Goal: Task Accomplishment & Management: Manage account settings

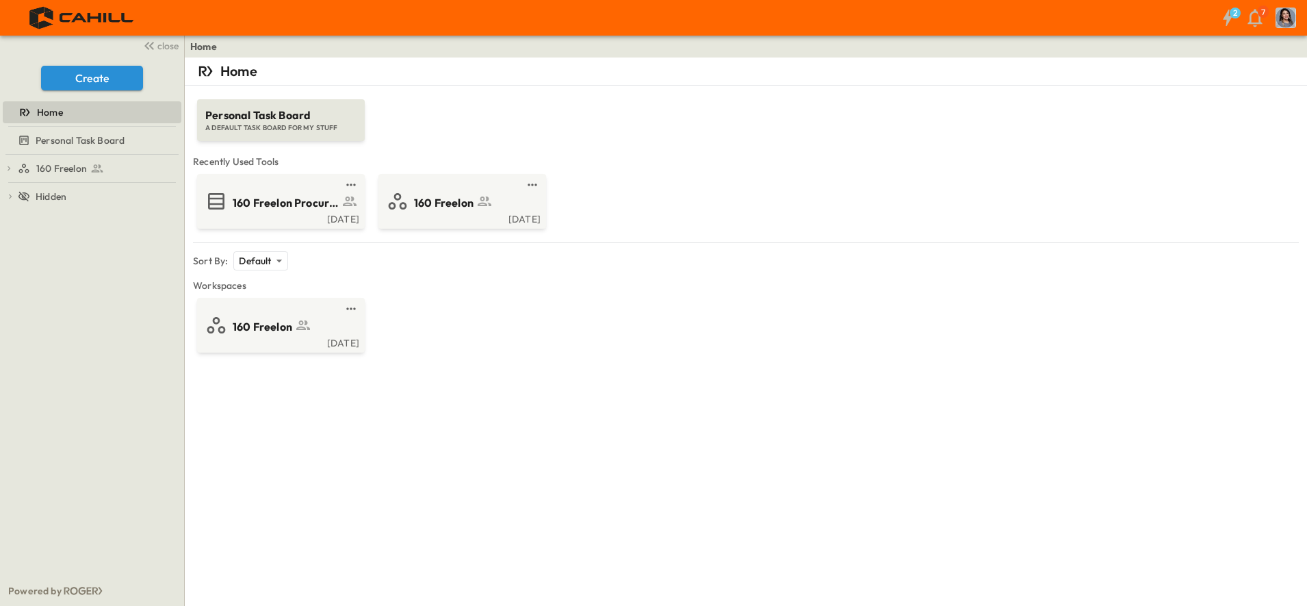
click at [266, 320] on span "160 Freelon" at bounding box center [263, 327] width 60 height 16
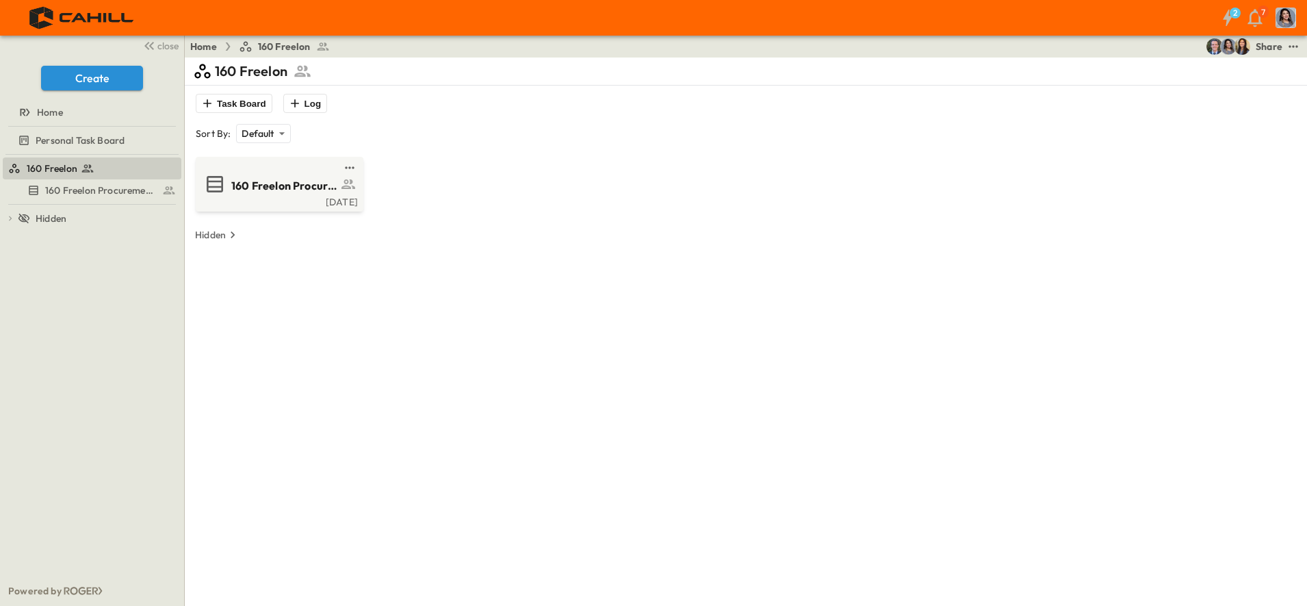
click at [274, 175] on div "160 Freelon Procurement Log" at bounding box center [297, 184] width 133 height 18
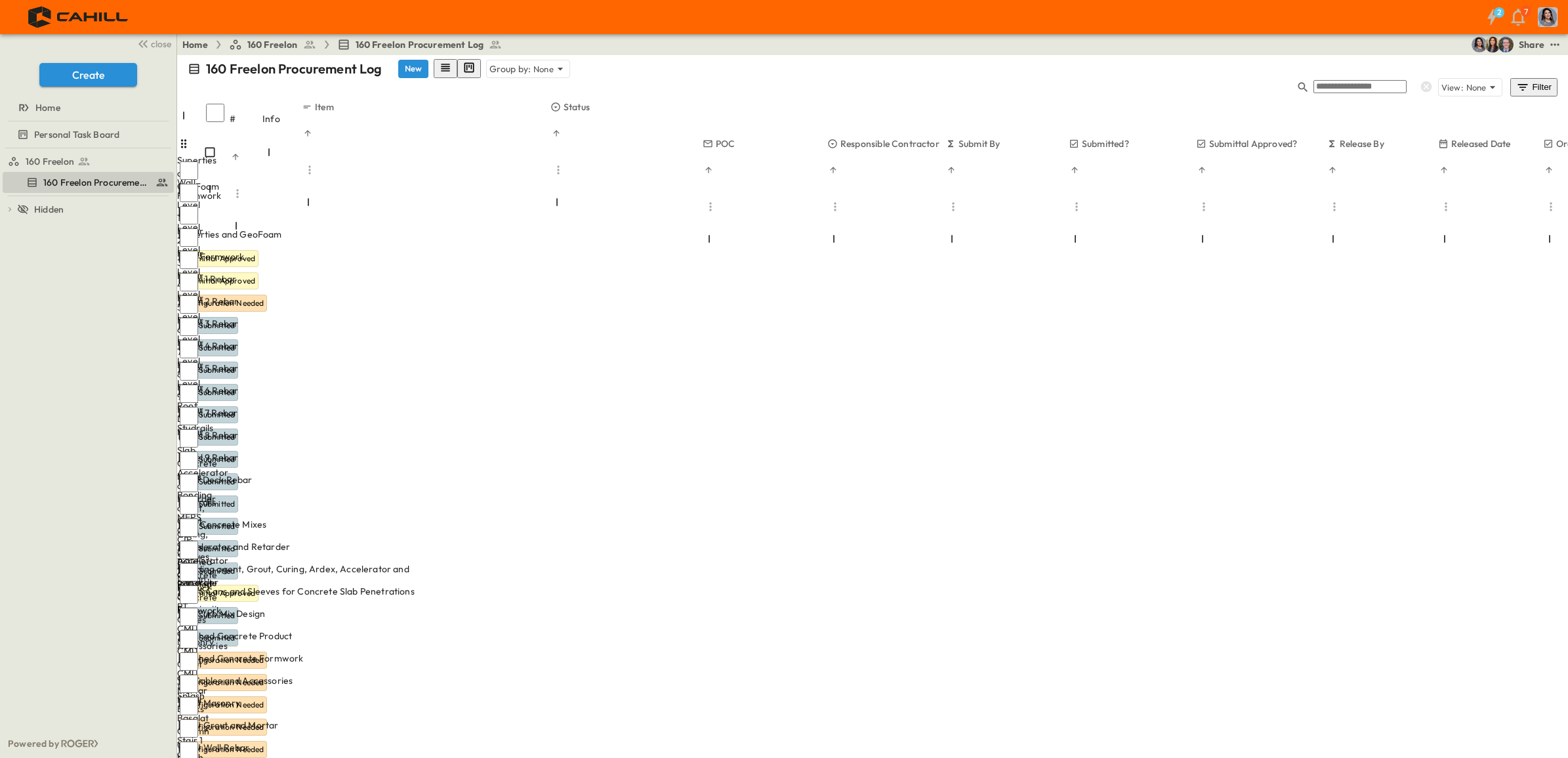
click at [423, 294] on div "Level 2 Rebar" at bounding box center [302, 301] width 243 height 13
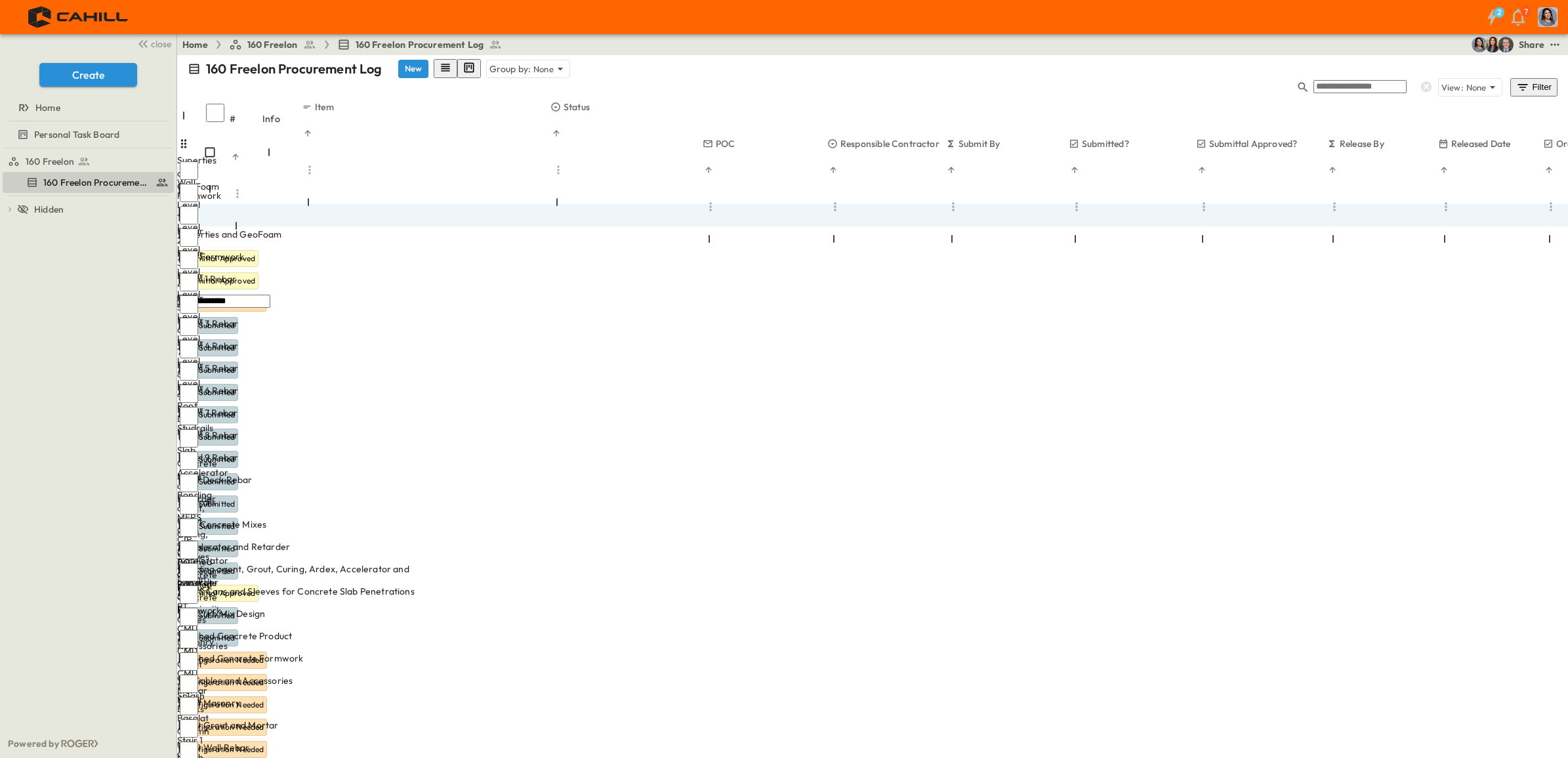
click at [270, 294] on input "**********" at bounding box center [223, 301] width 93 height 13
type input "**********"
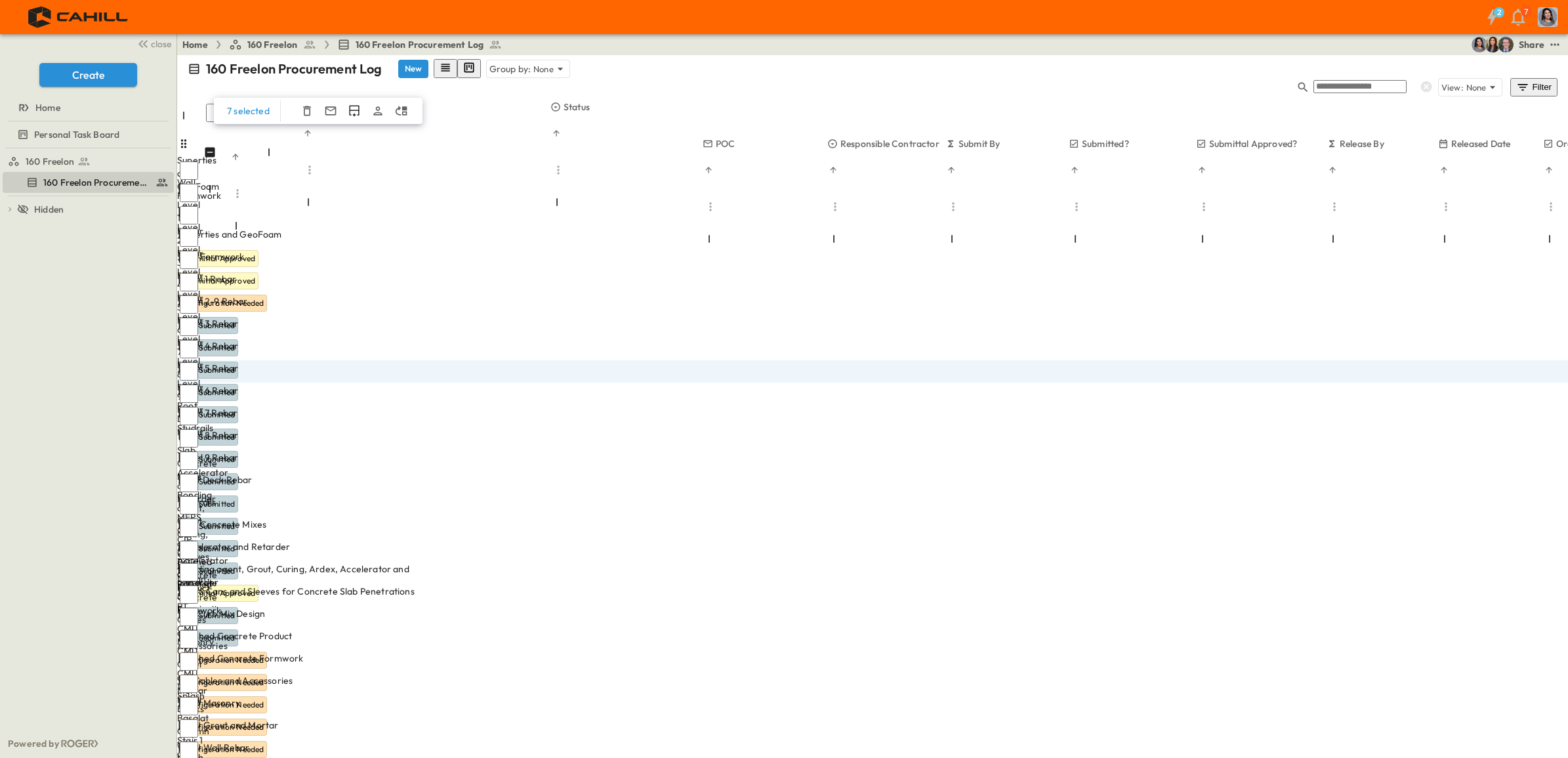
click at [306, 104] on icon "button" at bounding box center [307, 111] width 13 height 13
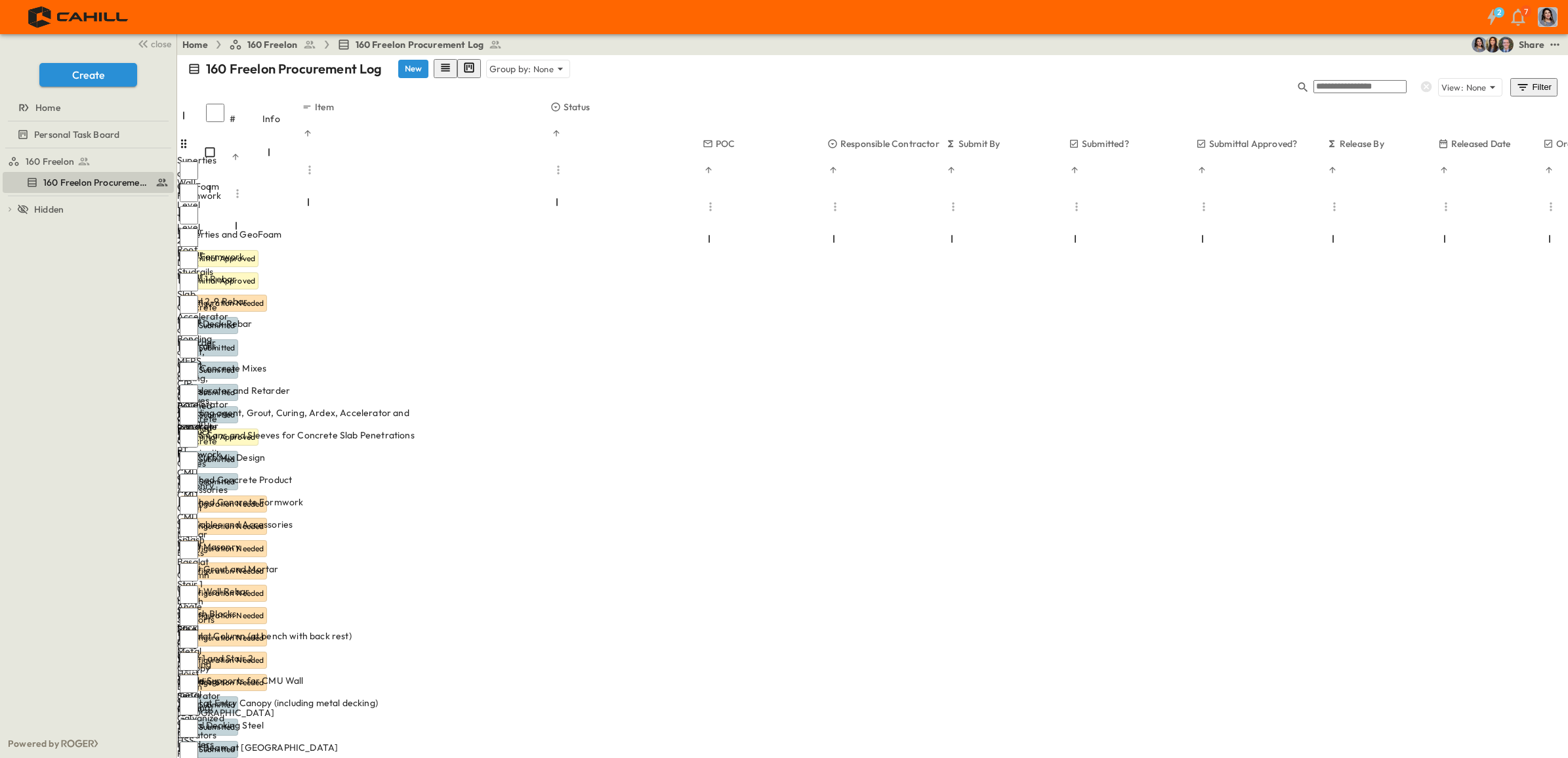
click at [235, 320] on span "Not Submitted" at bounding box center [209, 325] width 52 height 10
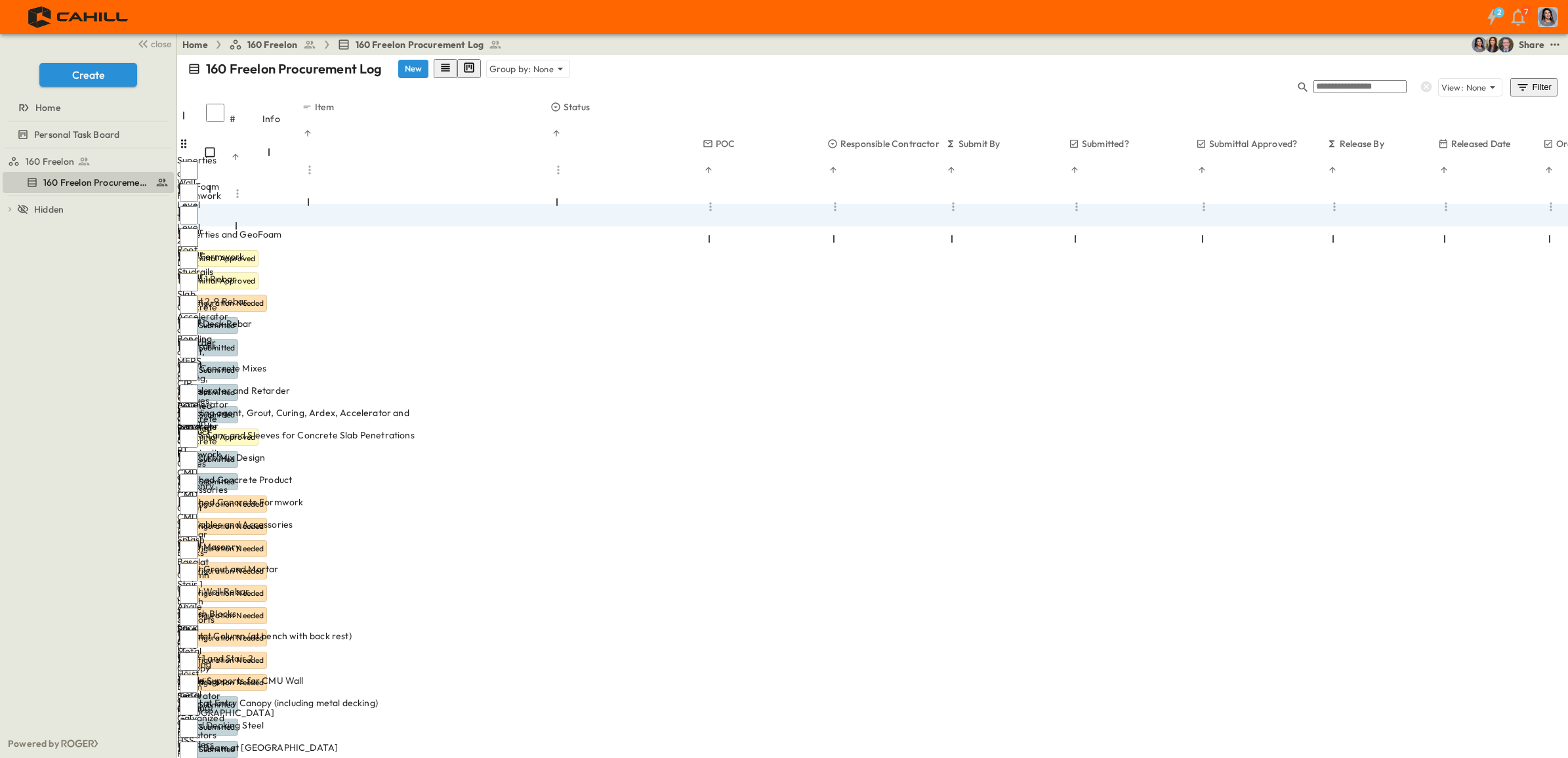
click at [248, 294] on span "Level 2-9 Rebar" at bounding box center [214, 301] width 68 height 13
click at [398, 296] on icon at bounding box center [393, 301] width 11 height 11
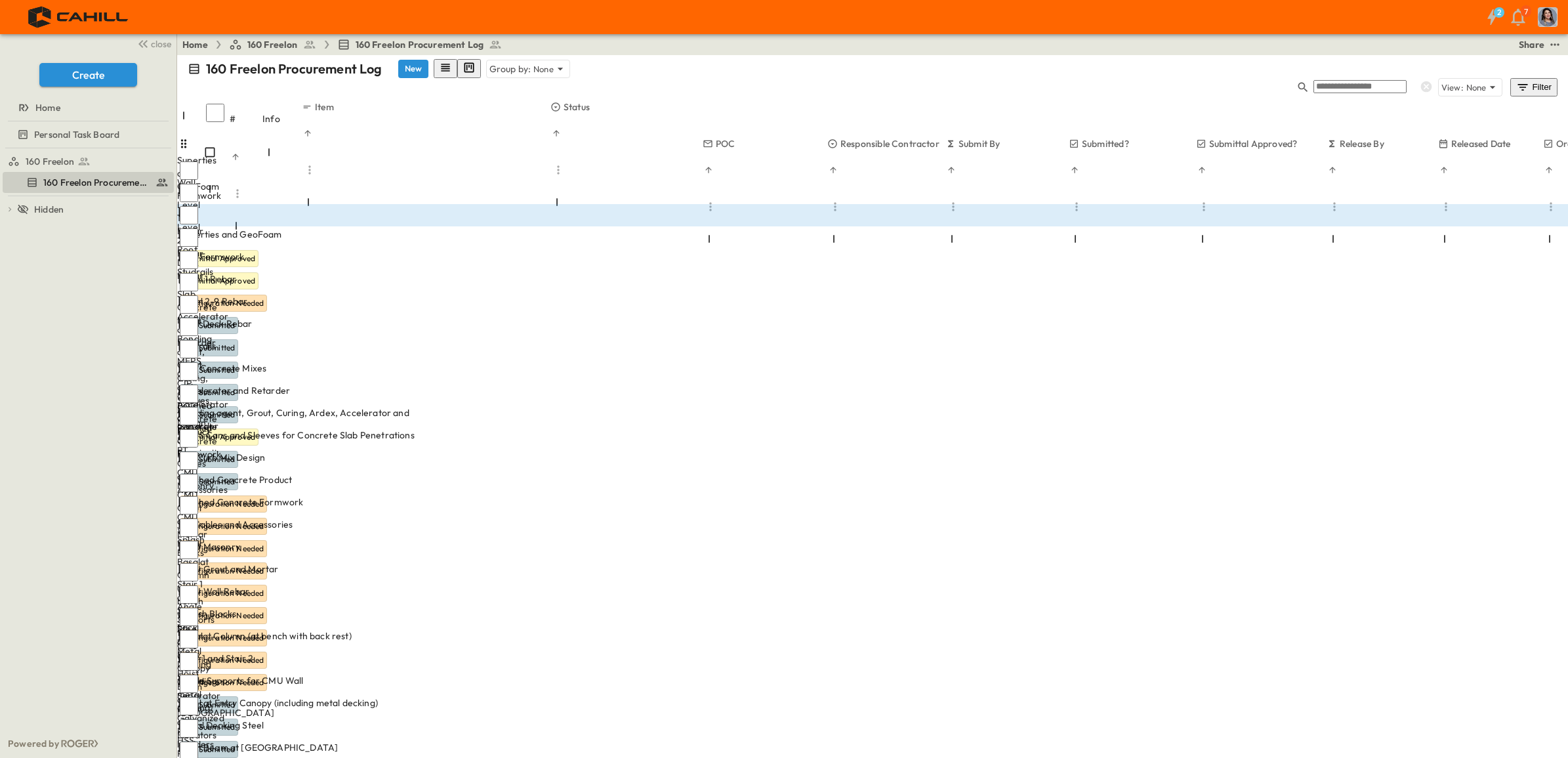
click at [1230, 342] on span "Submittal Approved" at bounding box center [1213, 347] width 72 height 11
click at [264, 298] on span "Configuration Needed" at bounding box center [223, 303] width 81 height 10
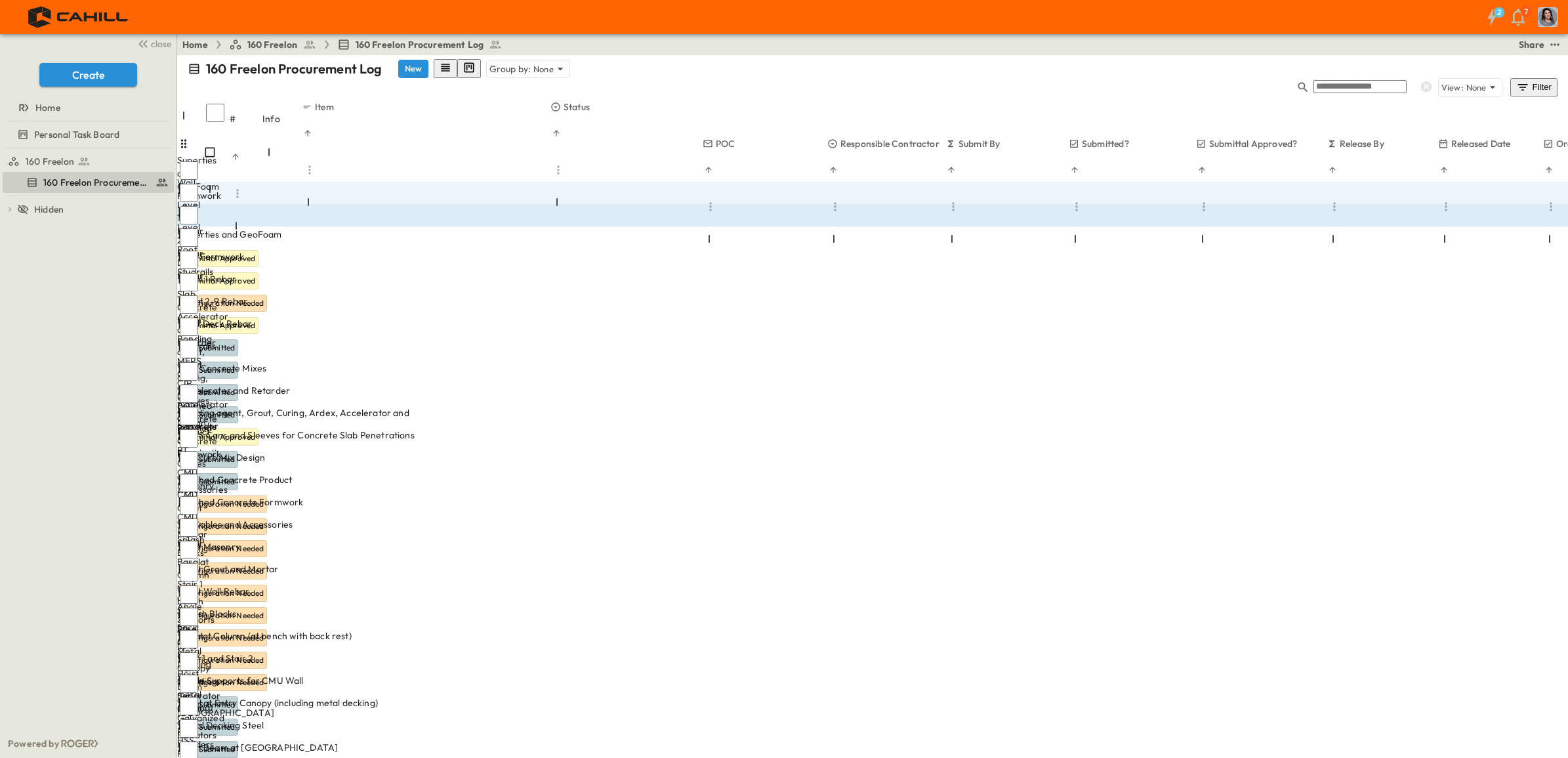
click at [1222, 298] on span "Submittal Approved" at bounding box center [1213, 303] width 72 height 11
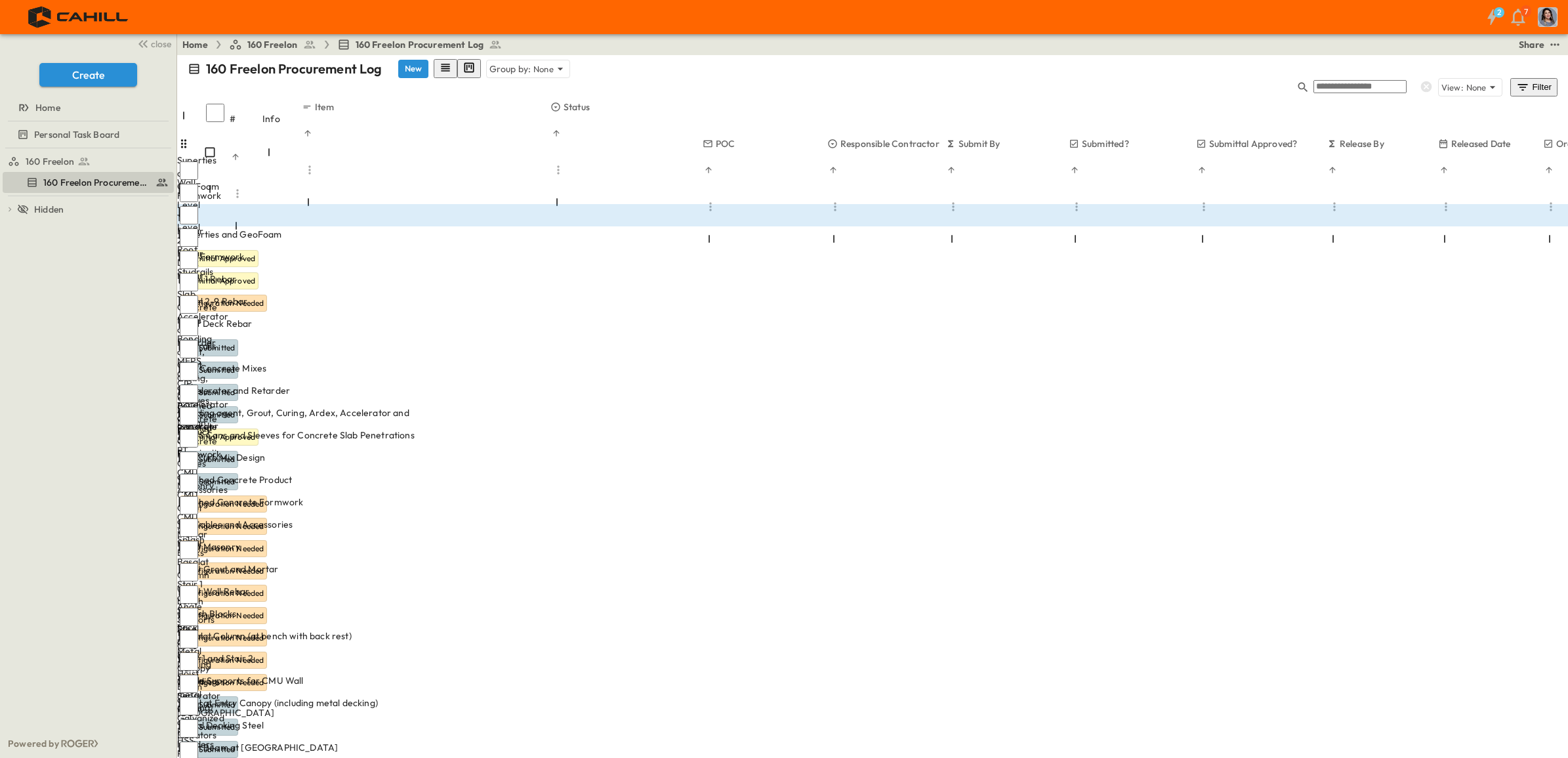
click at [850, 36] on div "Home 160 Freelon 160 Freelon Procurement Log Share" at bounding box center [872, 45] width 1391 height 21
click at [694, 40] on div "Home 160 Freelon 160 Freelon Procurement Log Share" at bounding box center [872, 45] width 1391 height 21
click at [349, 406] on span "Bonding agent, Grout, Curing, Ardex, Accelerator and Retarder" at bounding box center [302, 419] width 243 height 26
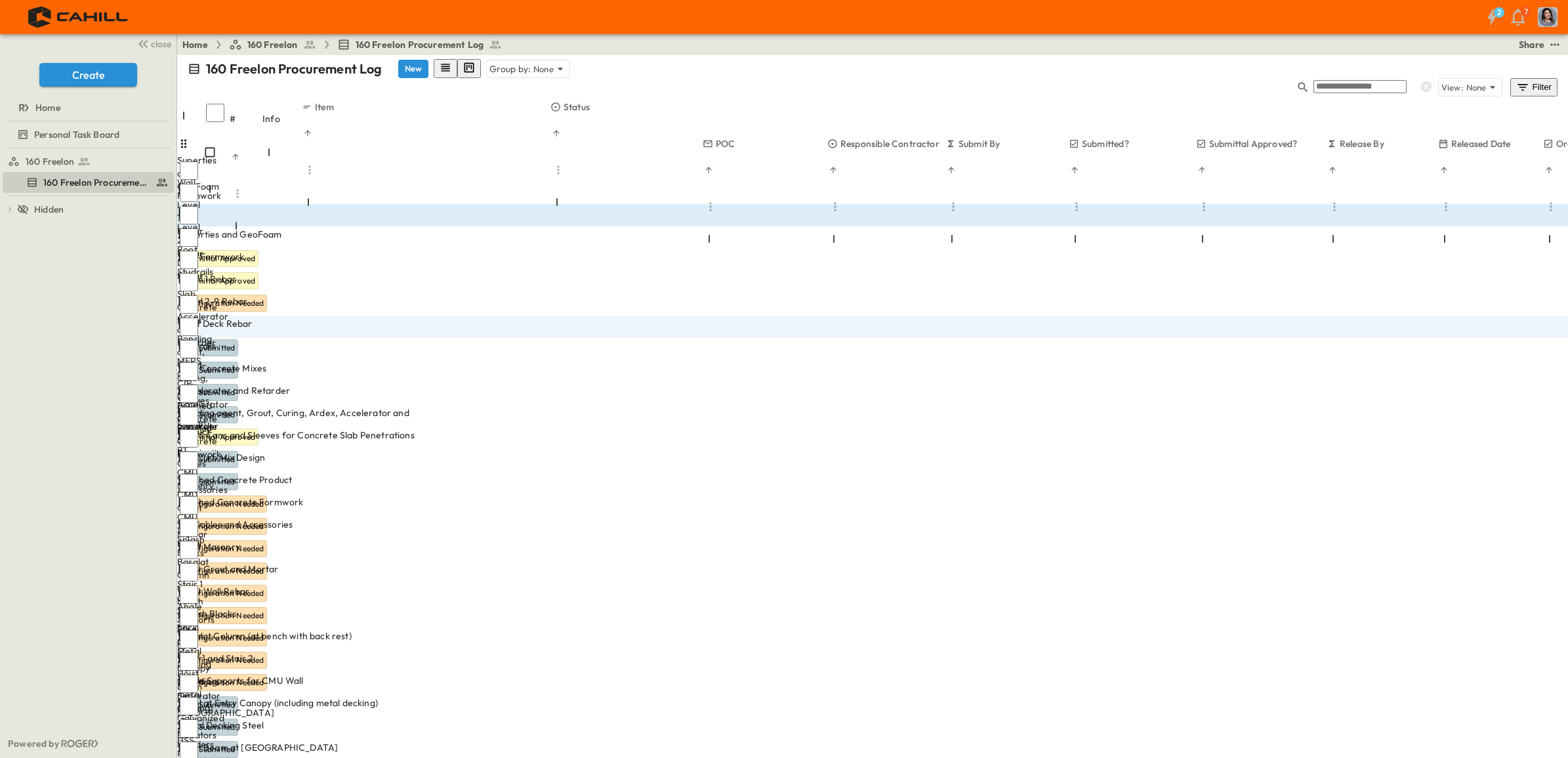
click at [505, 580] on icon "sidedrawer-menu" at bounding box center [499, 770] width 11 height 11
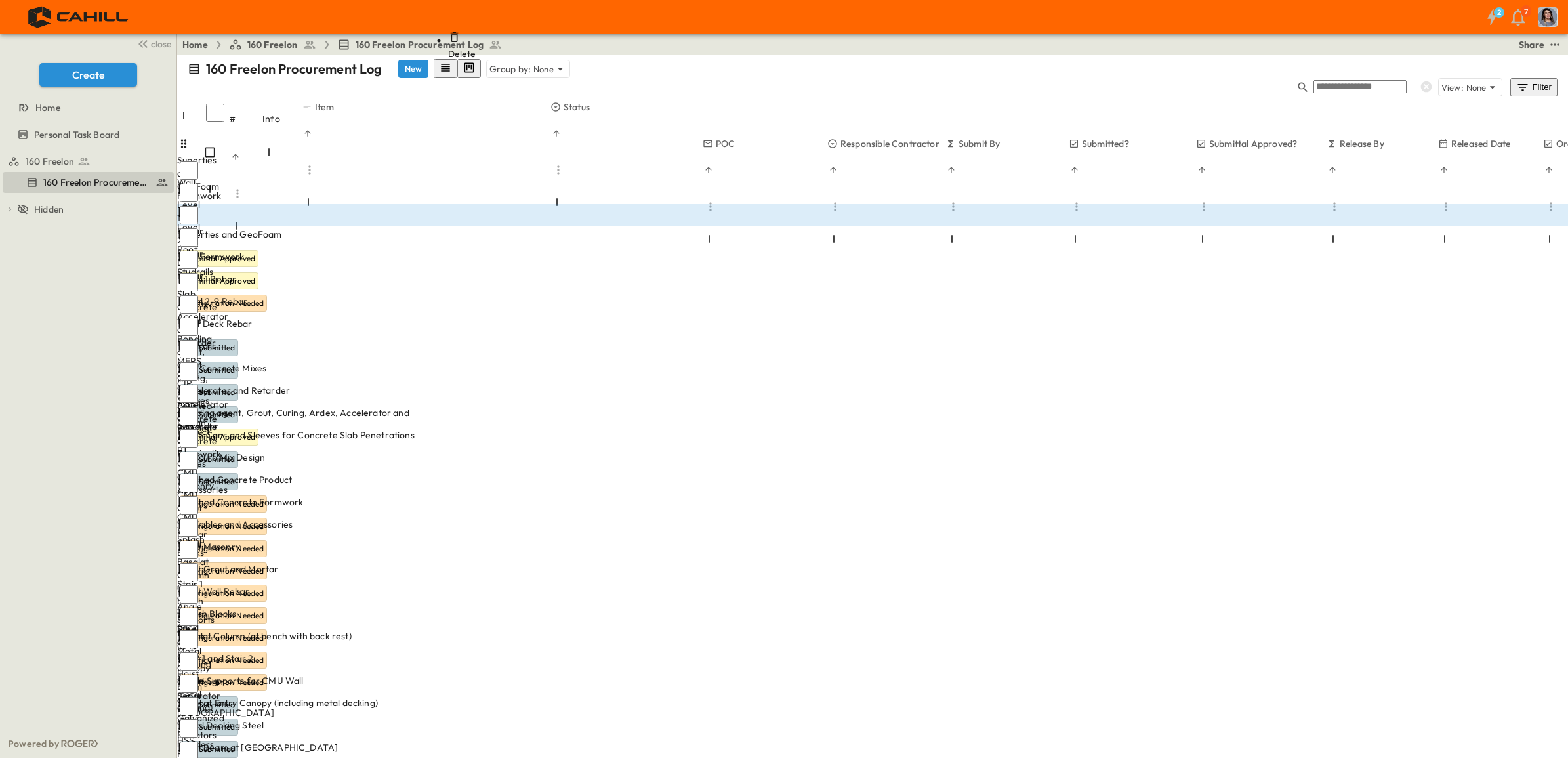
click at [827, 47] on div "Home 160 Freelon 160 Freelon Procurement Log Share" at bounding box center [872, 45] width 1391 height 21
click at [762, 36] on div "Home 160 Freelon 160 Freelon Procurement Log Share" at bounding box center [872, 45] width 1391 height 21
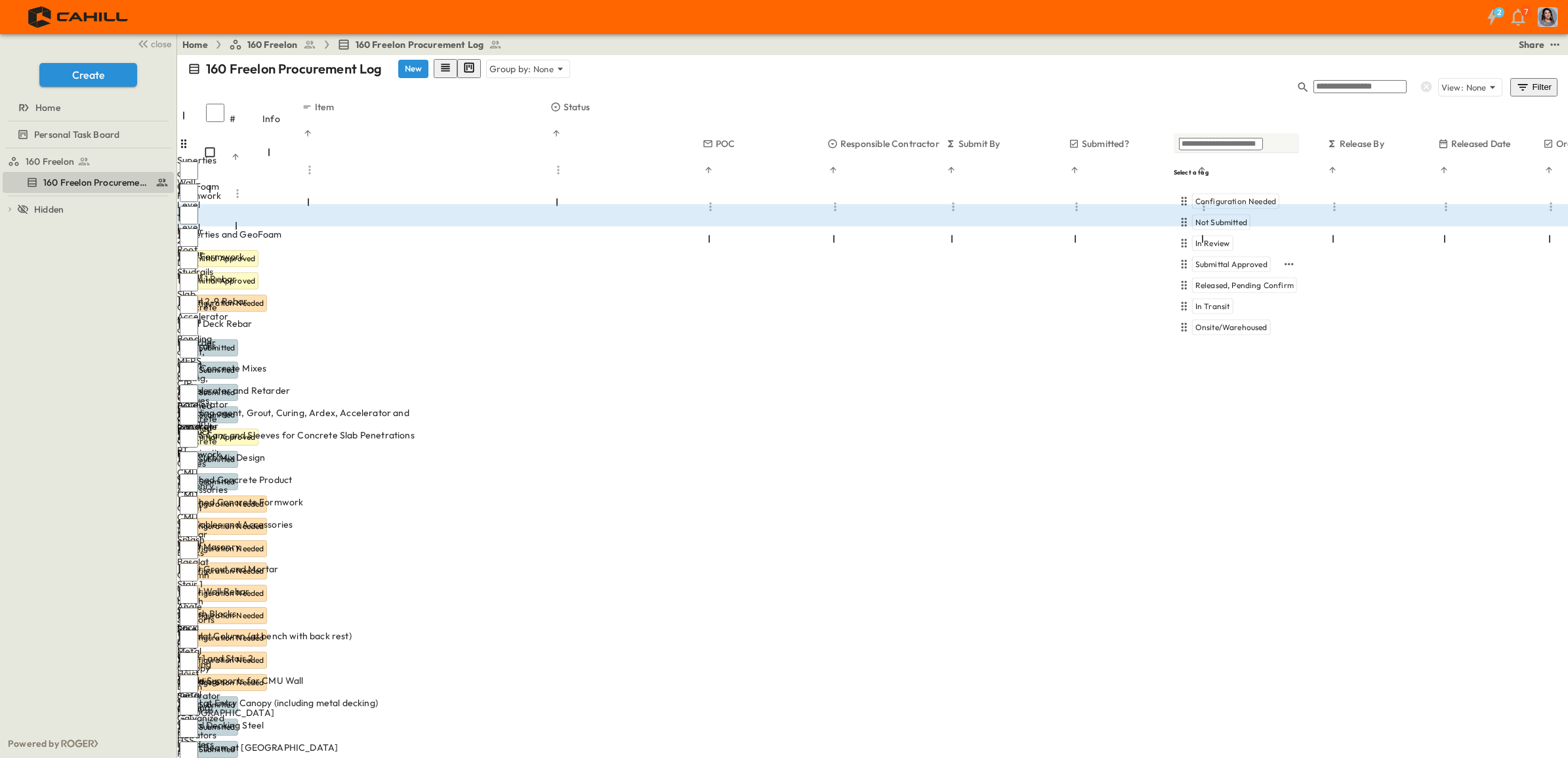
click at [1222, 258] on div "Submittal Approved" at bounding box center [1236, 264] width 126 height 21
click at [1253, 258] on icon "button" at bounding box center [1289, 264] width 13 height 13
click at [1253, 143] on input "text" at bounding box center [1221, 144] width 84 height 12
click at [508, 580] on button "sidedrawer-menu" at bounding box center [499, 770] width 15 height 15
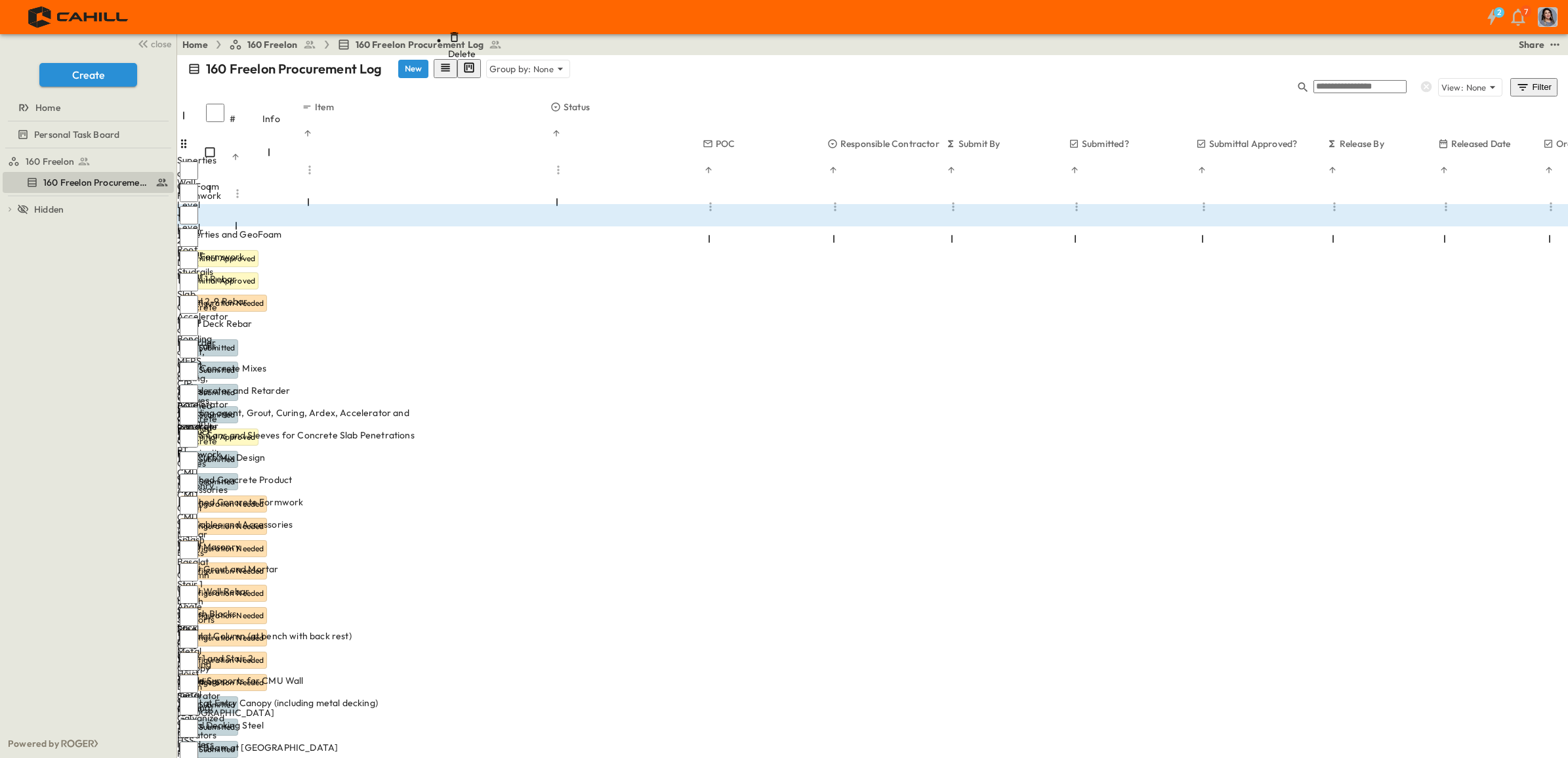
click at [423, 383] on div "Accelerator and Retarder" at bounding box center [302, 390] width 243 height 13
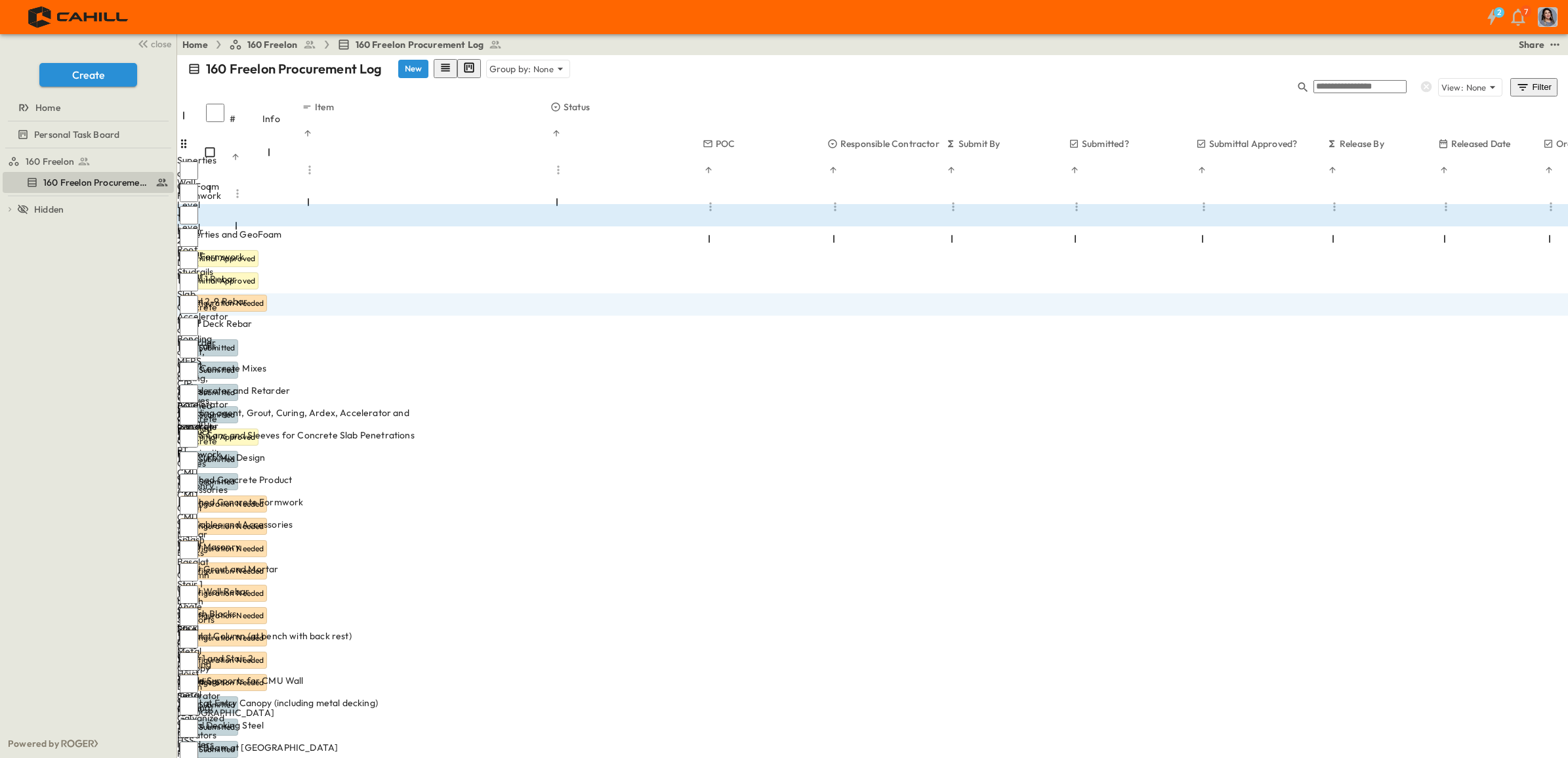
click at [371, 428] on span "MEPS Cans and Sleeves for Concrete Slab Penetrations" at bounding box center [297, 435] width 235 height 13
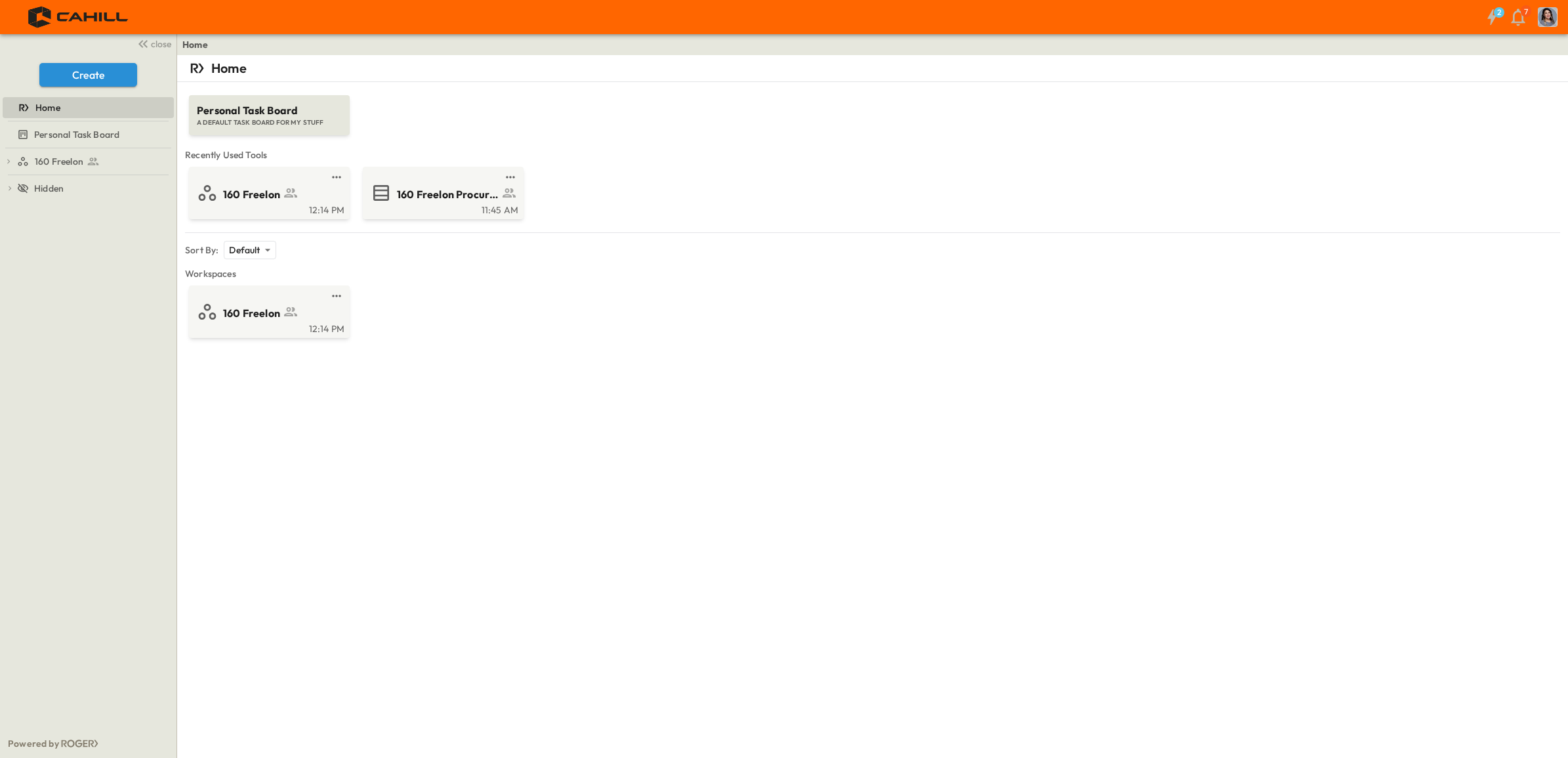
click at [429, 192] on span "160 Freelon Procurement Log" at bounding box center [448, 195] width 102 height 15
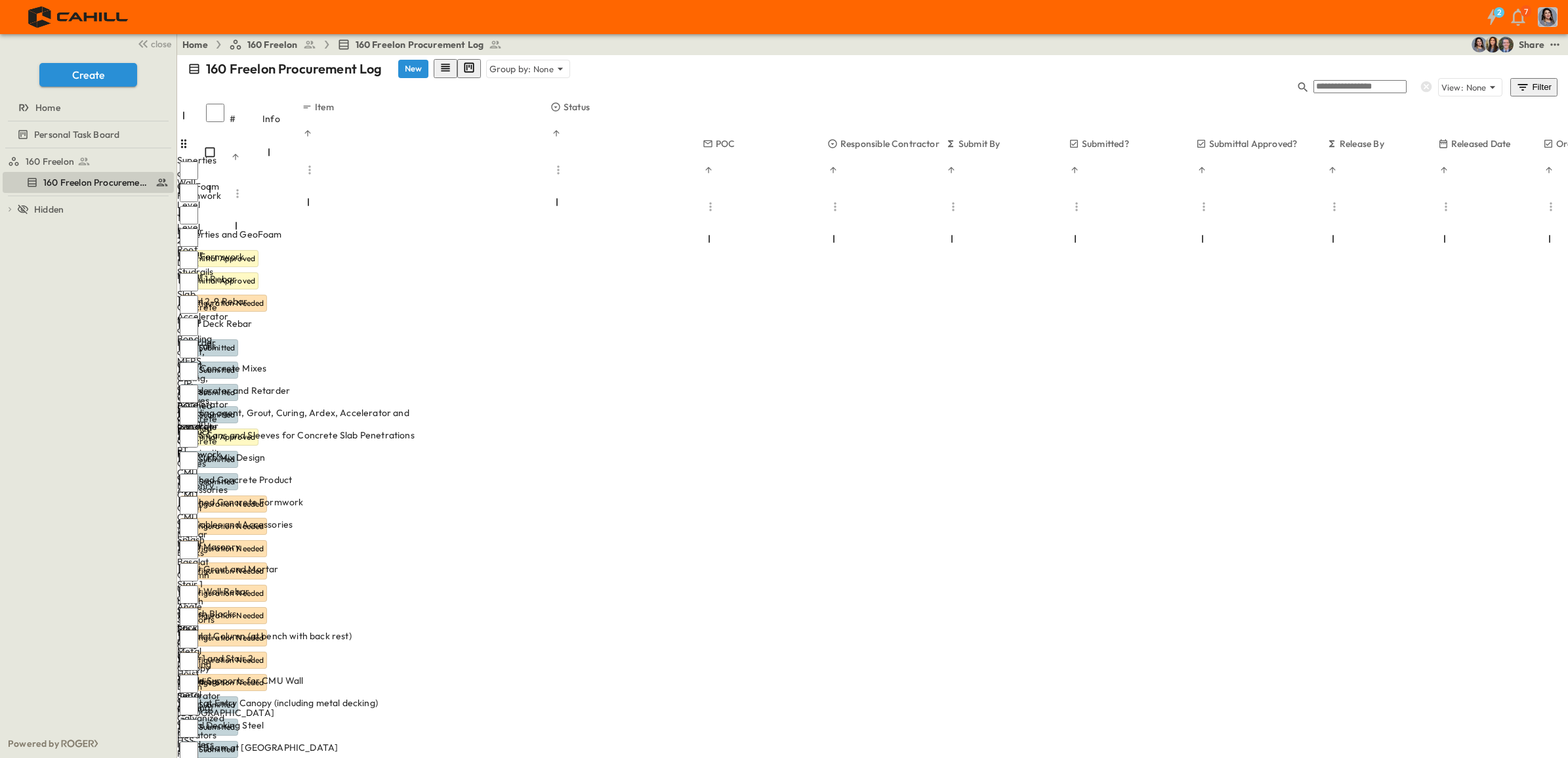
click at [410, 272] on div "Level 1 Rebar" at bounding box center [302, 279] width 243 height 13
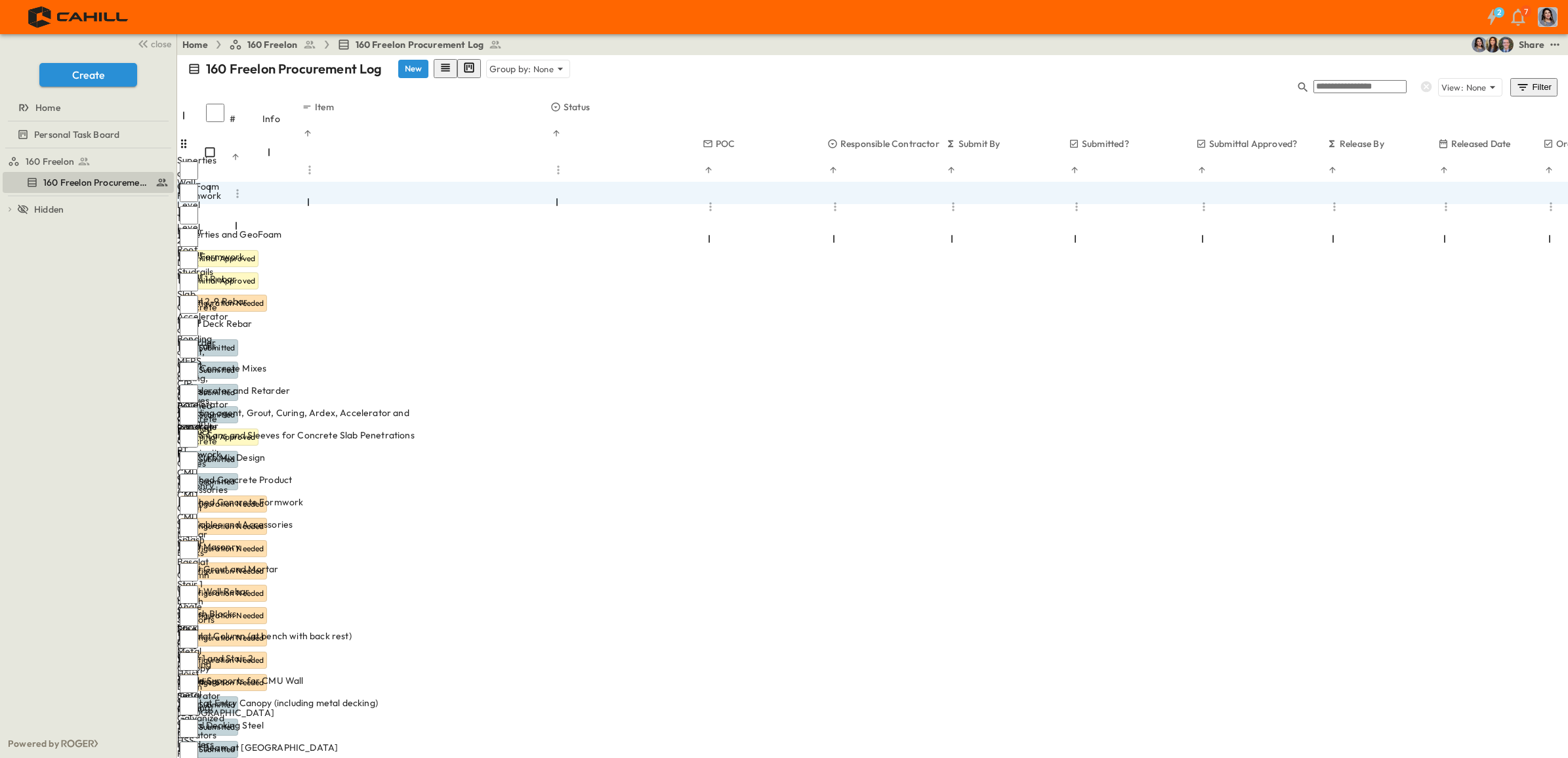
click at [423, 274] on p "OPEN" at bounding box center [411, 279] width 22 height 11
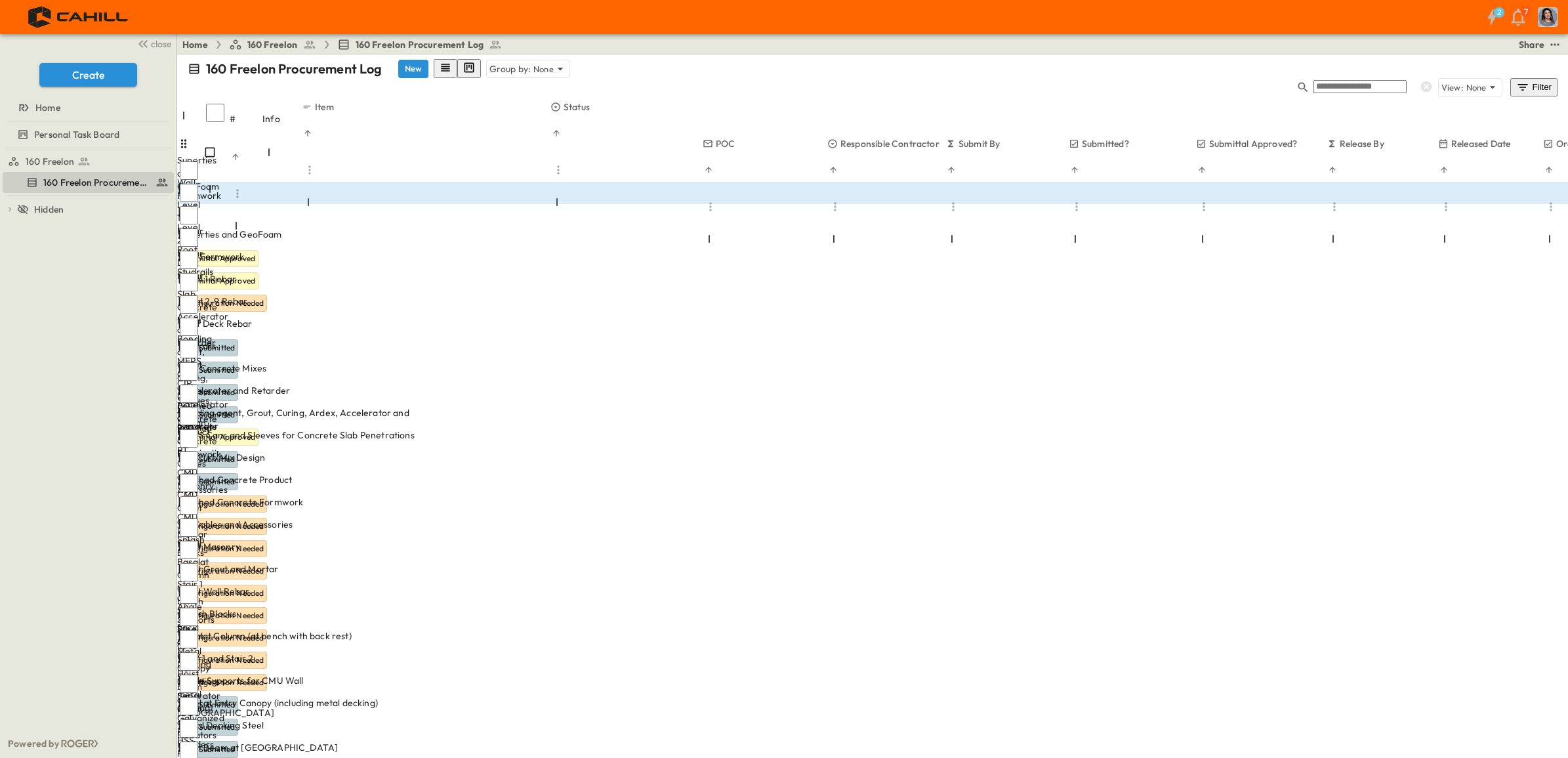
click at [1213, 342] on span "Submittal Approved" at bounding box center [1213, 347] width 72 height 11
type input "****"
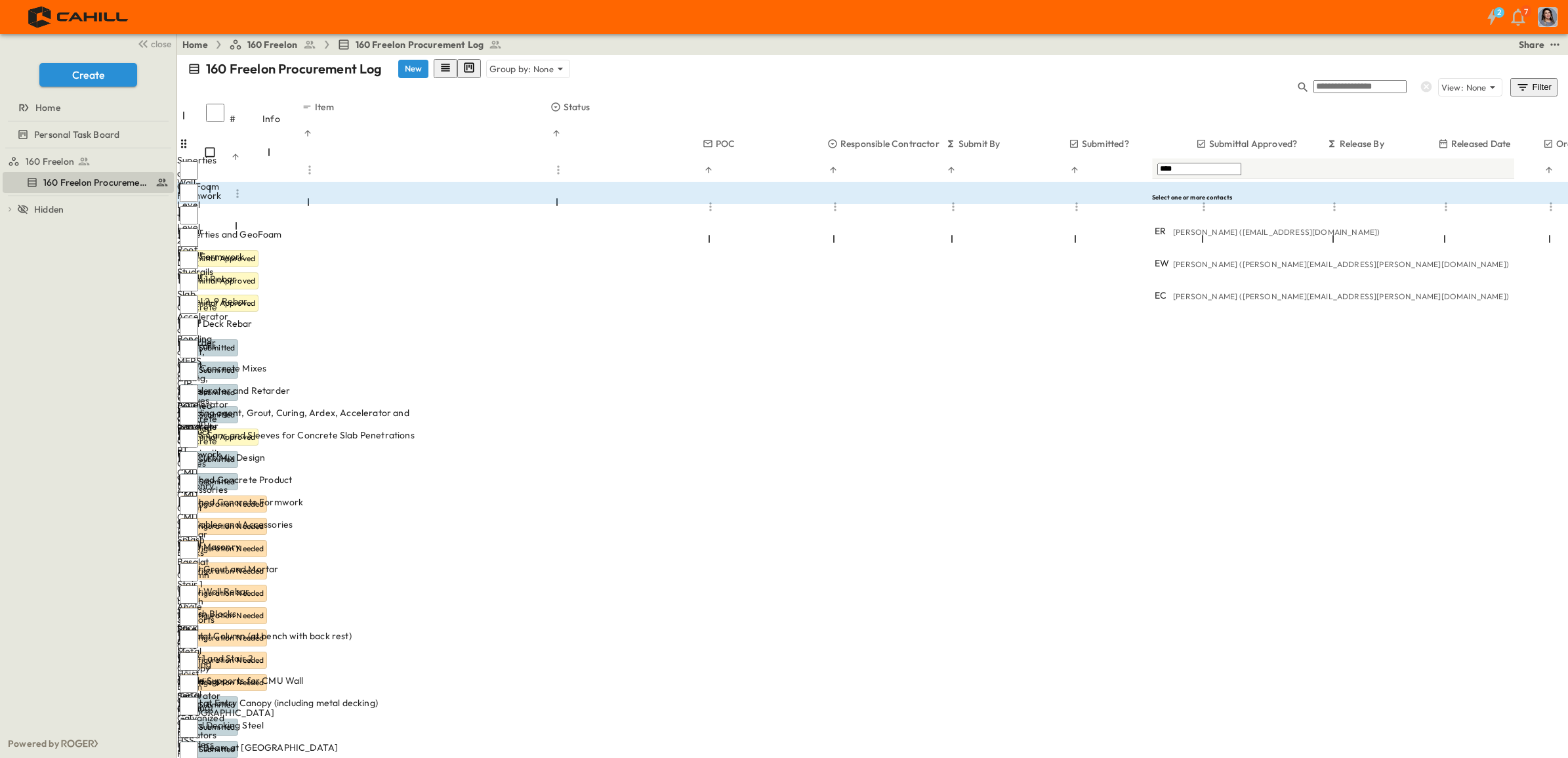
drag, startPoint x: 1209, startPoint y: 168, endPoint x: 1126, endPoint y: 180, distance: 83.9
click at [1126, 180] on body "2 7 close Create Home Personal Task Board 160 Freelon 160 Freelon Procurement L…" at bounding box center [784, 757] width 1568 height 1515
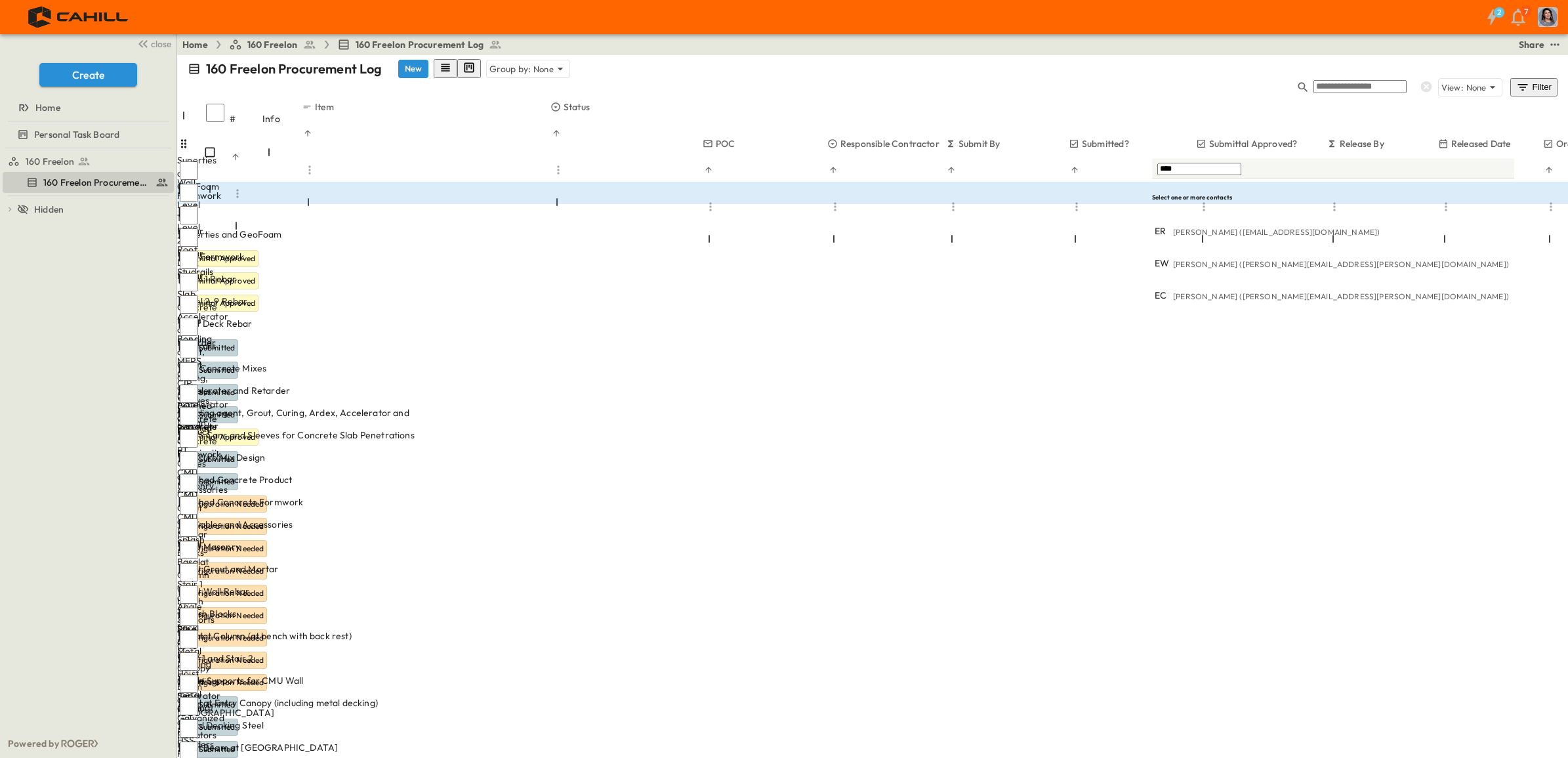
click at [1229, 226] on p "[PERSON_NAME] ([EMAIL_ADDRESS][DOMAIN_NAME])" at bounding box center [1277, 232] width 207 height 11
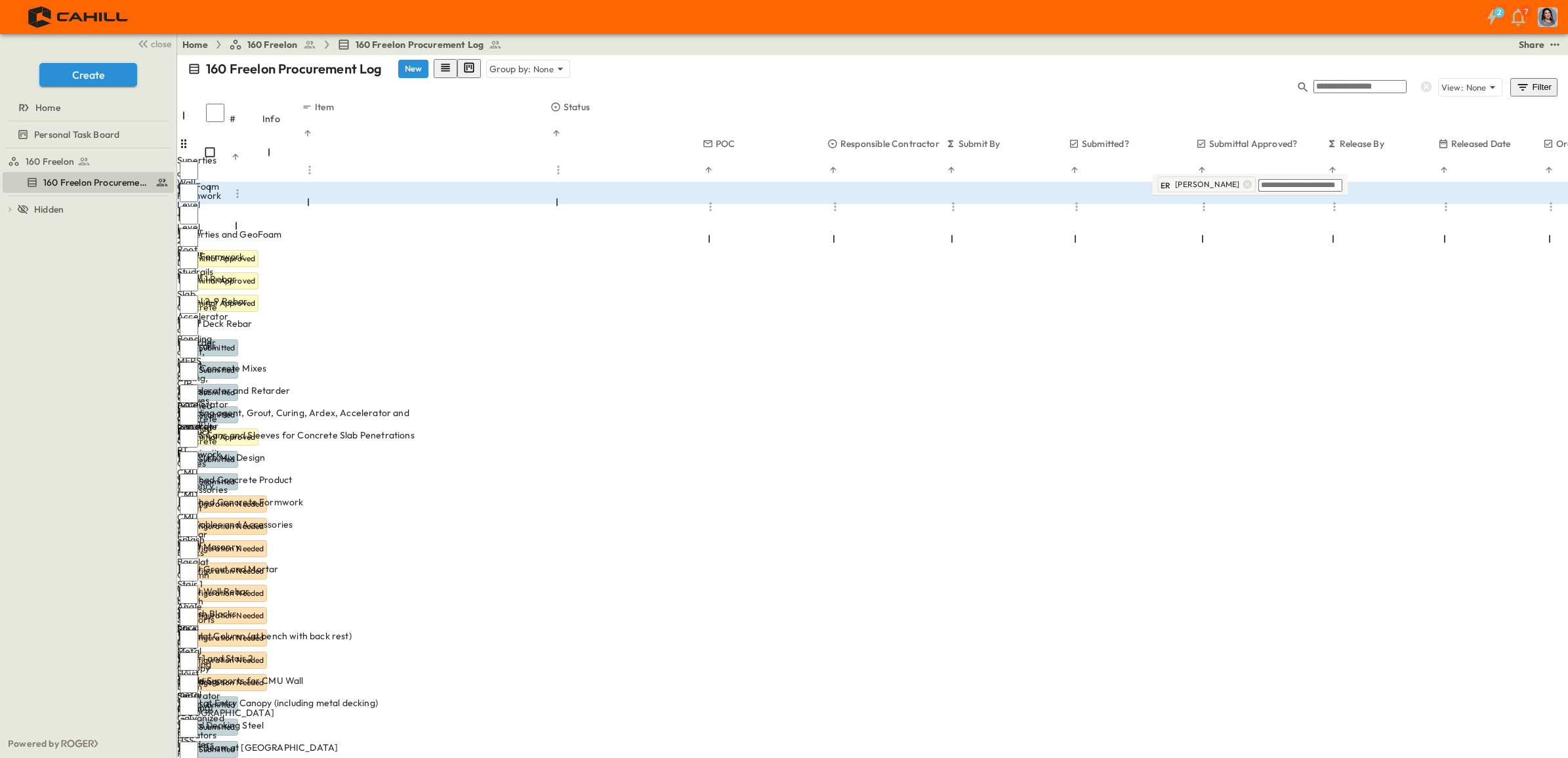
click at [747, 45] on div "Home 160 Freelon 160 Freelon Procurement Log Share" at bounding box center [872, 45] width 1391 height 21
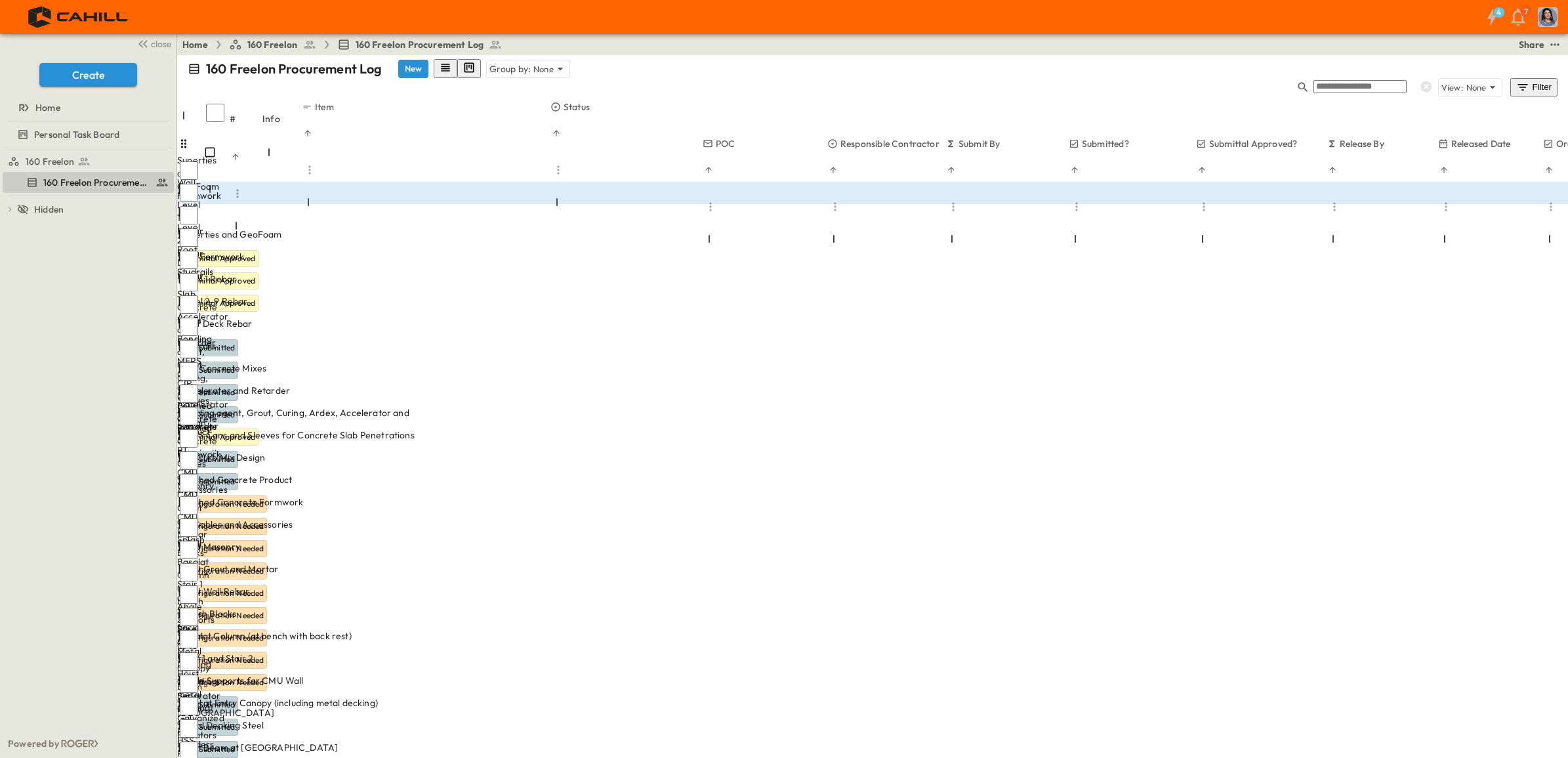
click at [922, 27] on div "4 7" at bounding box center [782, 17] width 1565 height 34
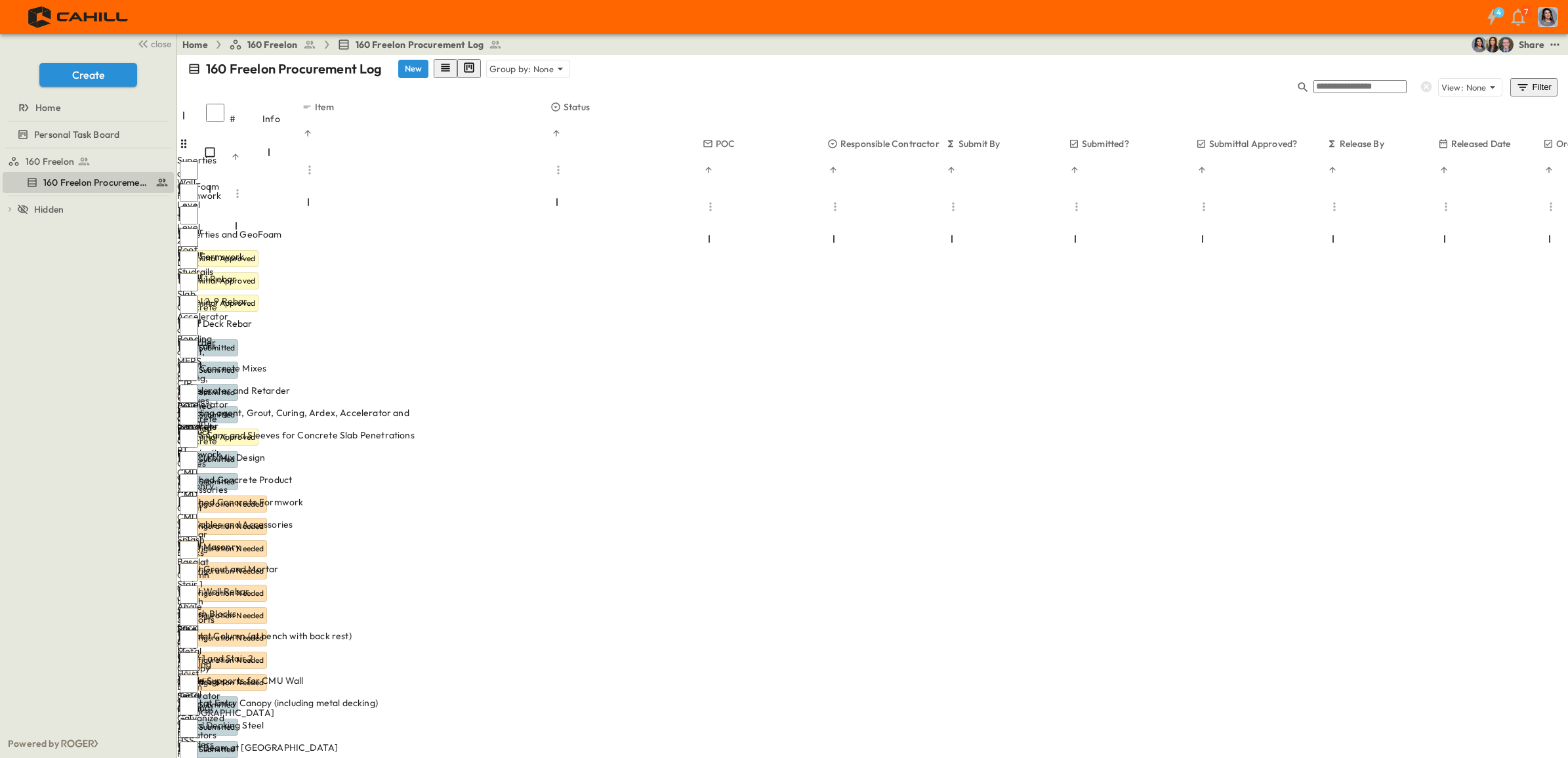
click at [235, 342] on span "Not Submitted" at bounding box center [209, 347] width 52 height 10
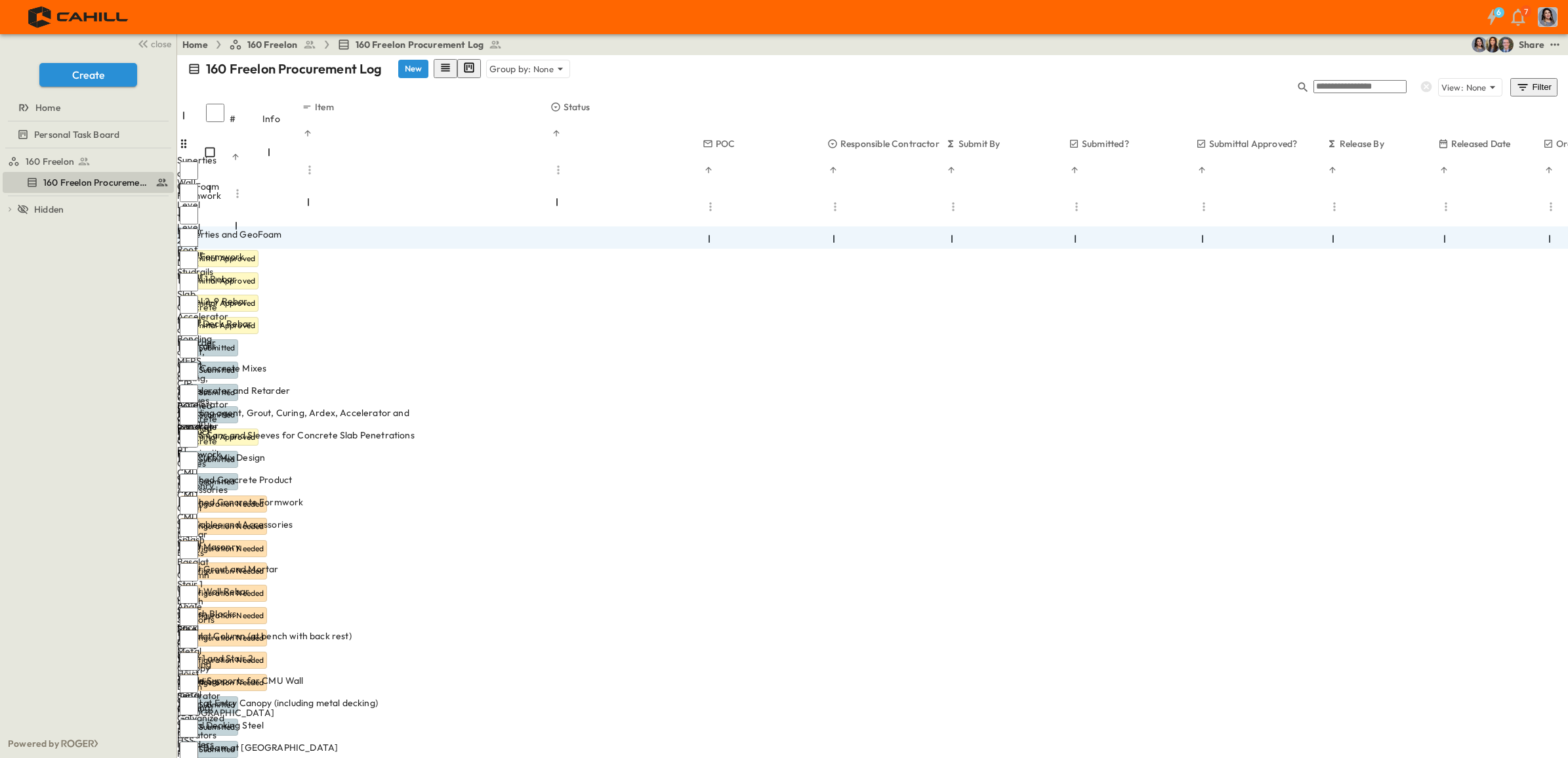
click at [235, 342] on span "Not Submitted" at bounding box center [209, 347] width 52 height 10
click at [423, 319] on p "OPEN" at bounding box center [411, 324] width 22 height 11
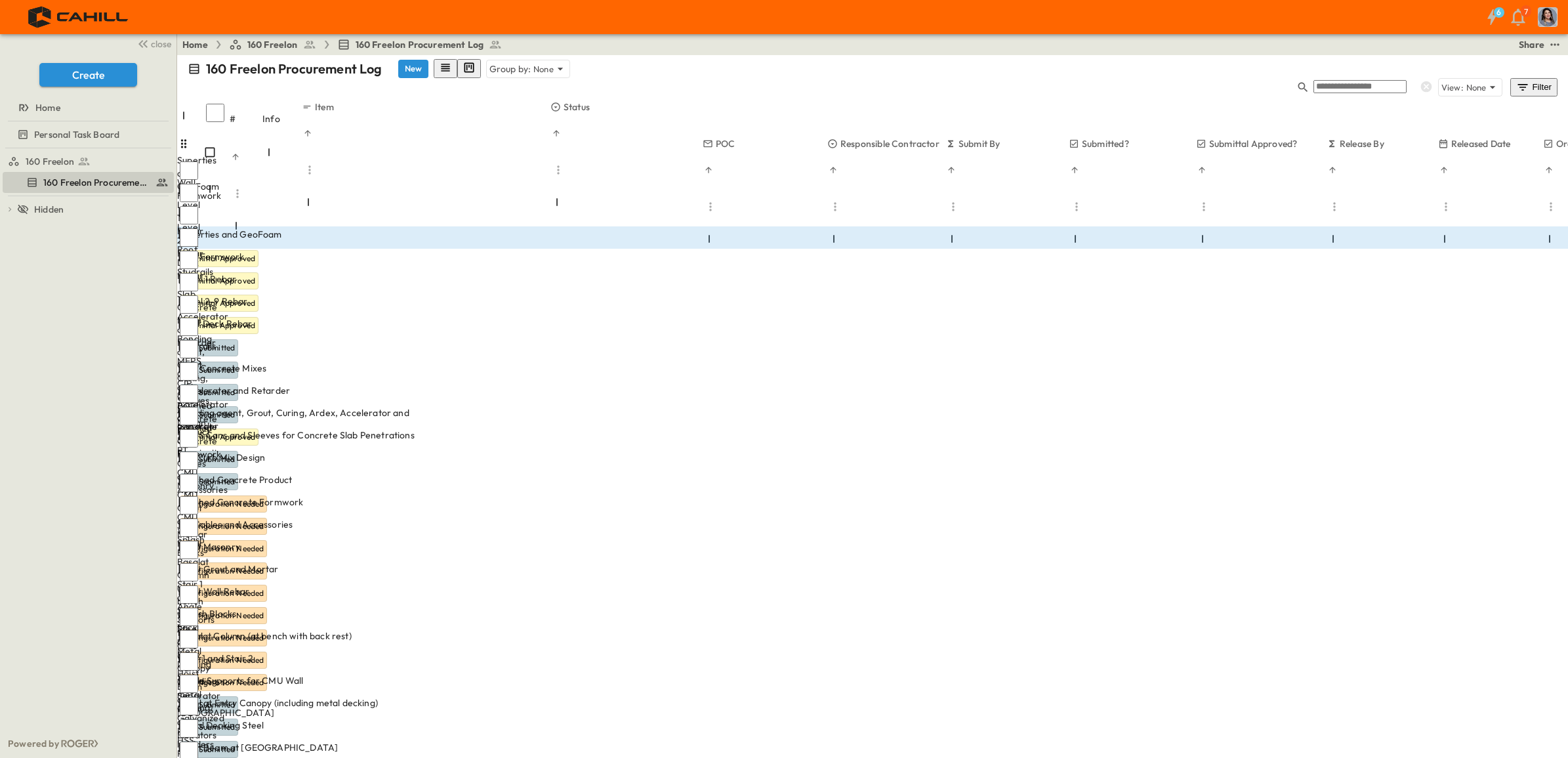
click at [1207, 321] on span "In Review" at bounding box center [1195, 326] width 35 height 11
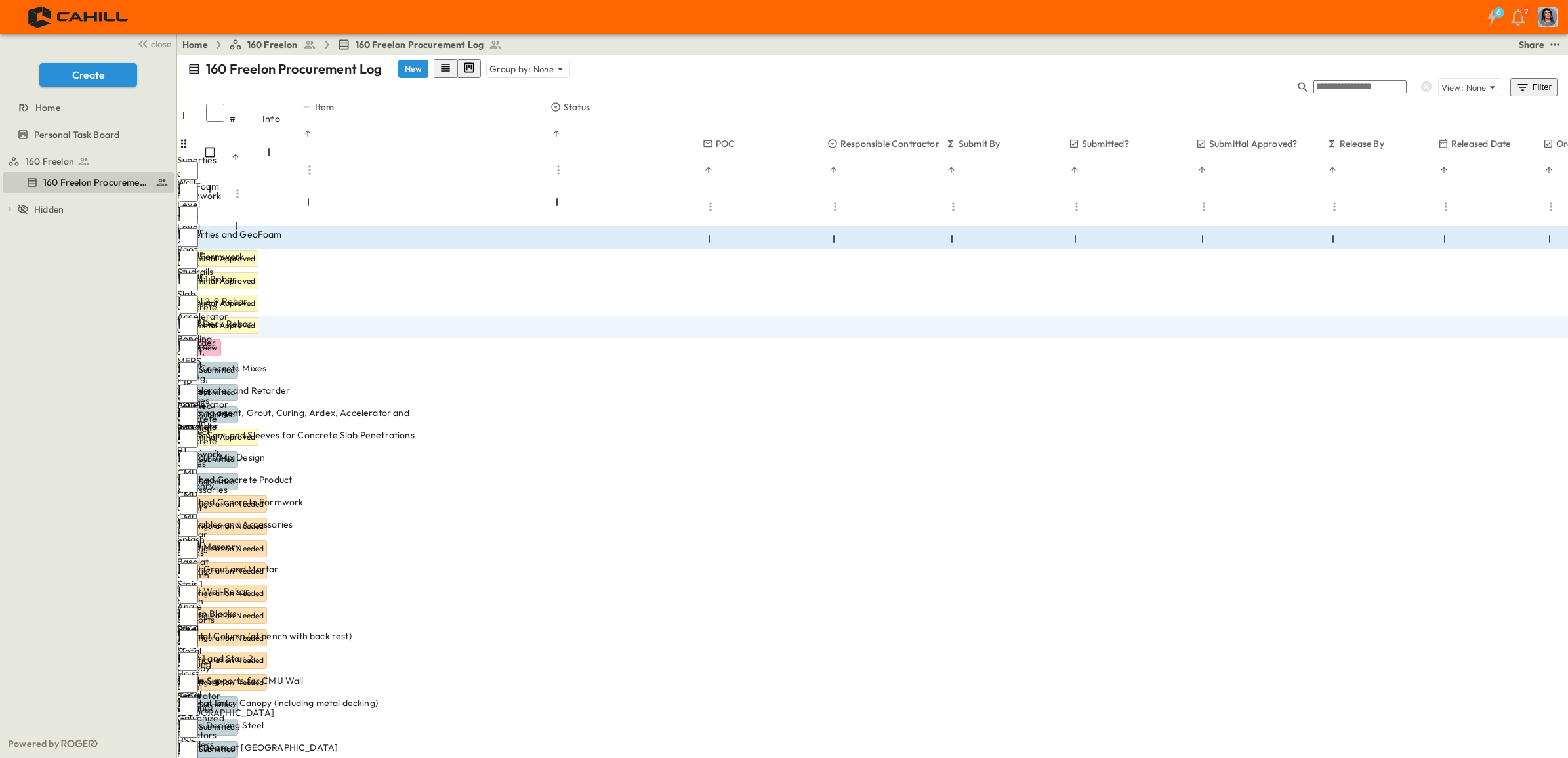
click at [418, 383] on div "Accelerator and Retarder" at bounding box center [302, 390] width 243 height 13
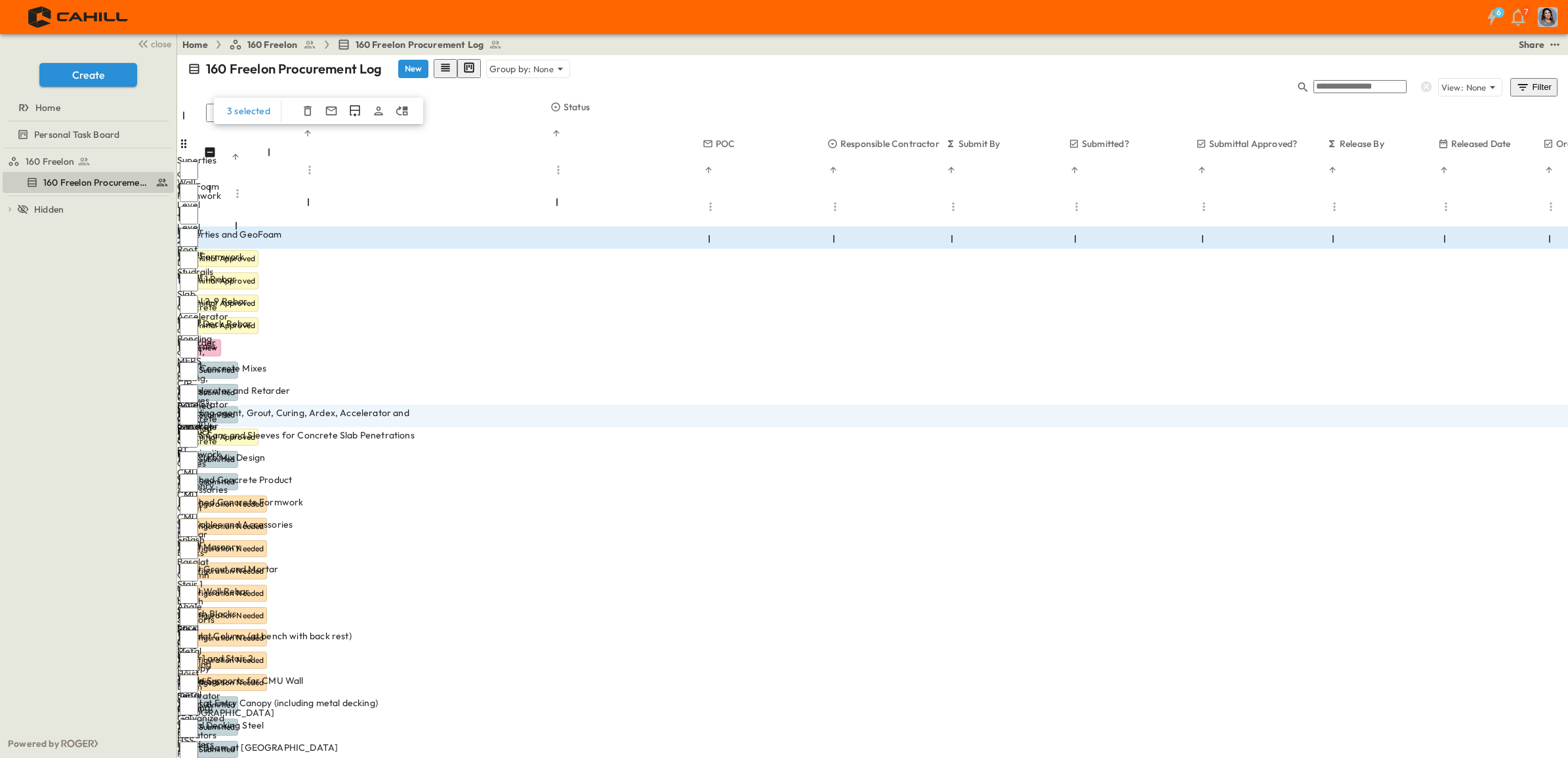
click at [306, 104] on icon "button" at bounding box center [308, 111] width 13 height 13
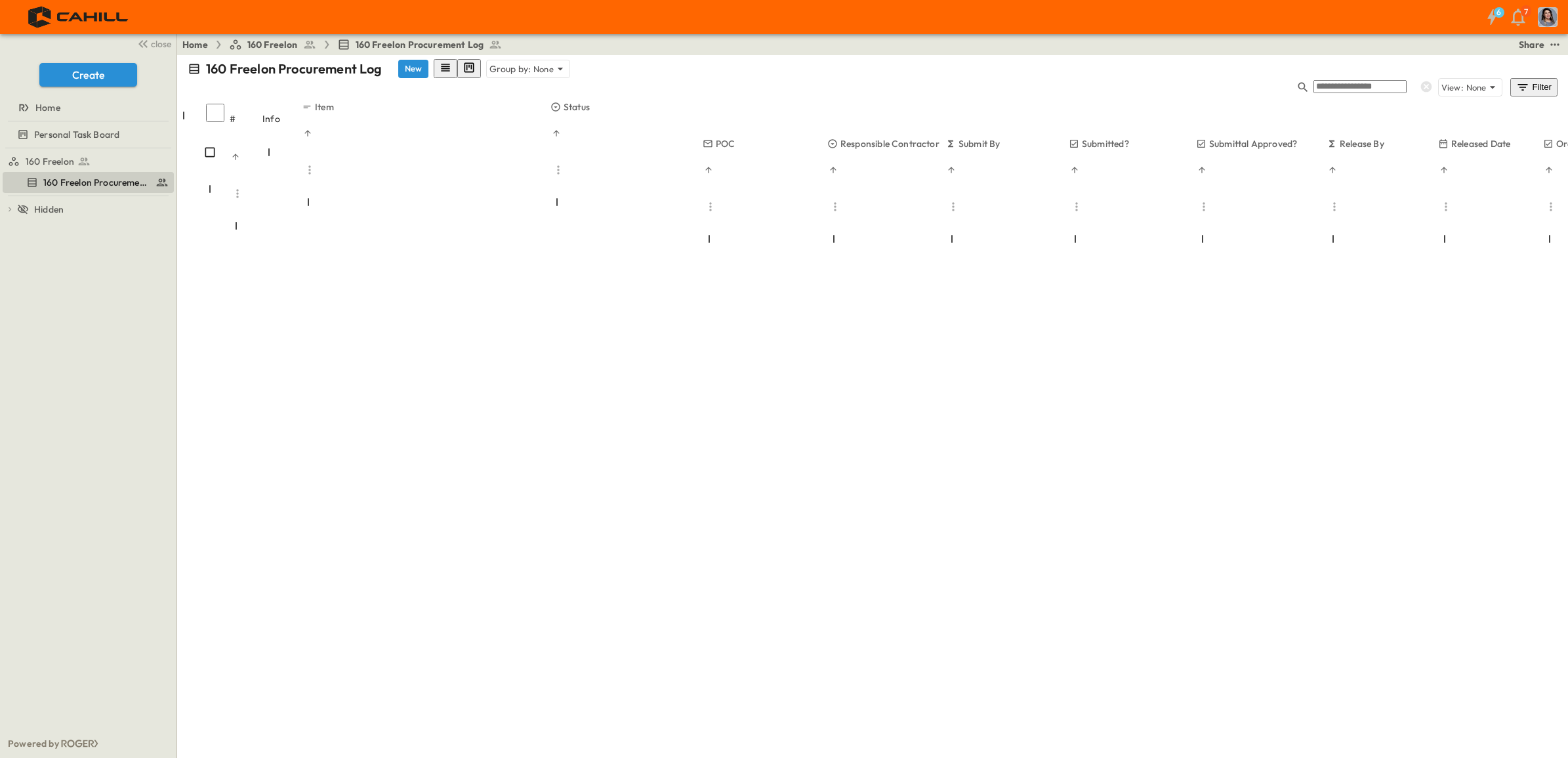
scroll to position [902, 0]
drag, startPoint x: 423, startPoint y: 526, endPoint x: 280, endPoint y: 536, distance: 143.3
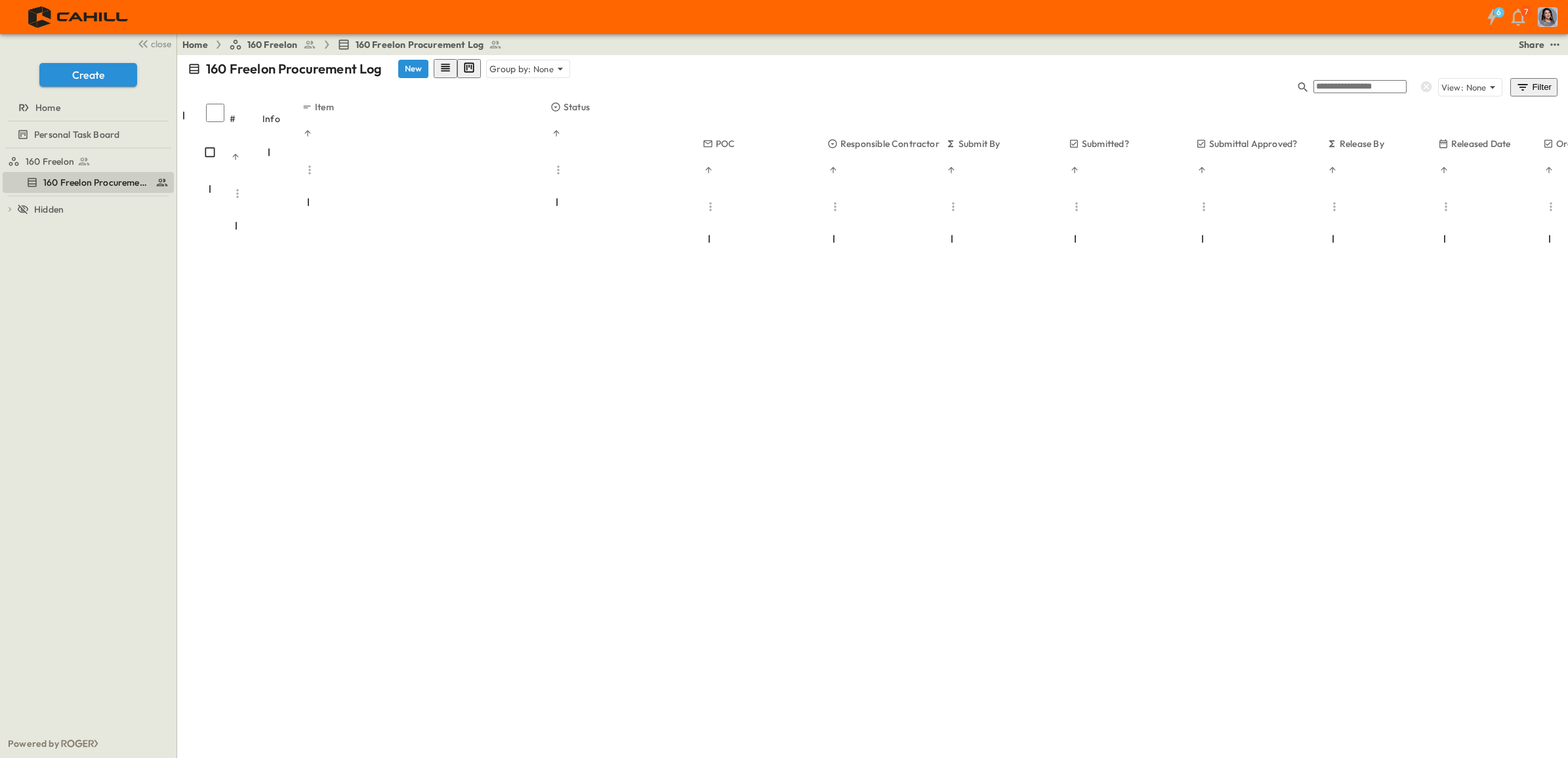
drag, startPoint x: 442, startPoint y: 525, endPoint x: 345, endPoint y: 526, distance: 97.0
type input "**********"
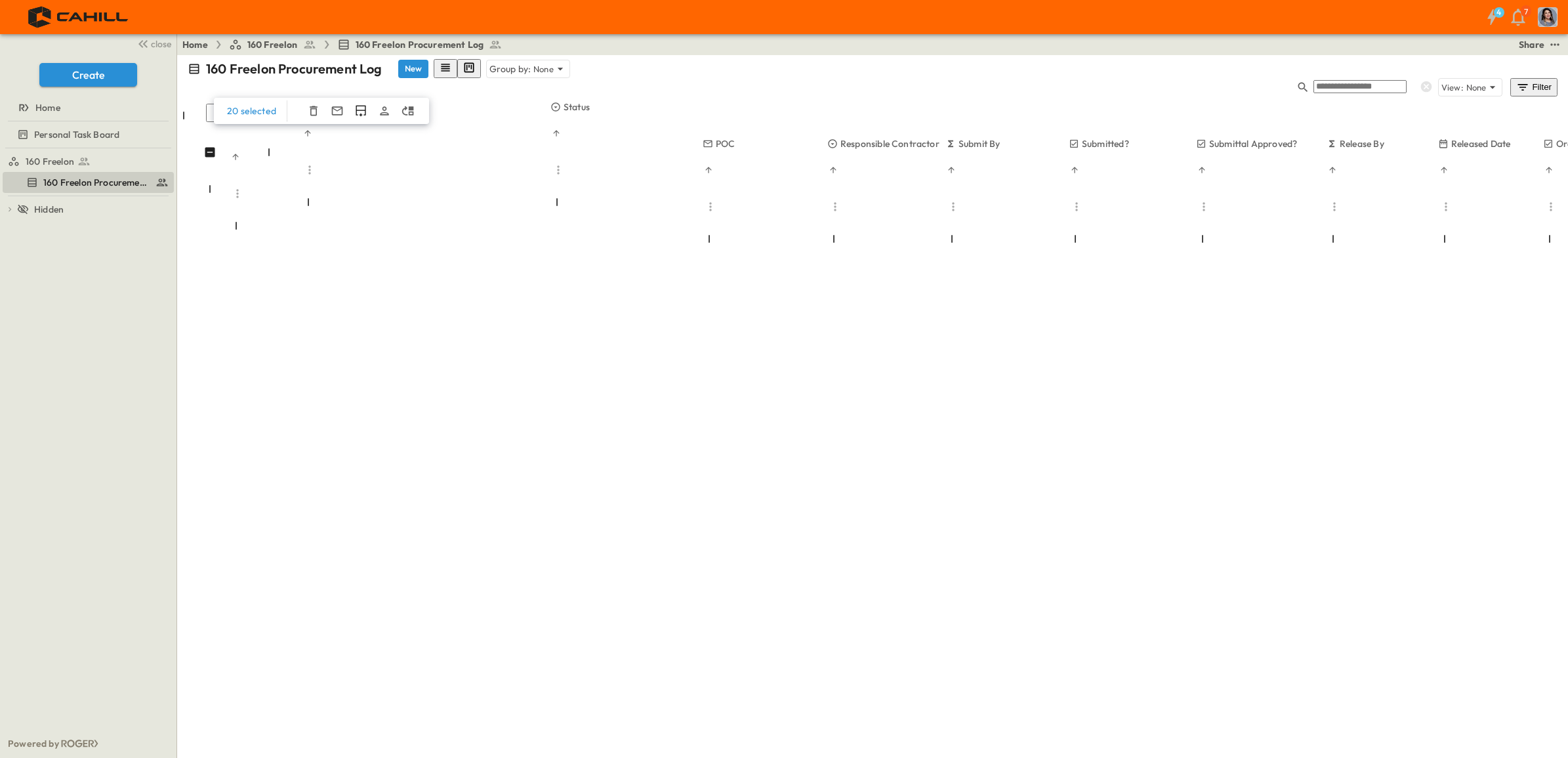
click at [312, 104] on icon "button" at bounding box center [313, 111] width 13 height 13
type input "**********"
click at [306, 106] on icon "button" at bounding box center [308, 111] width 8 height 10
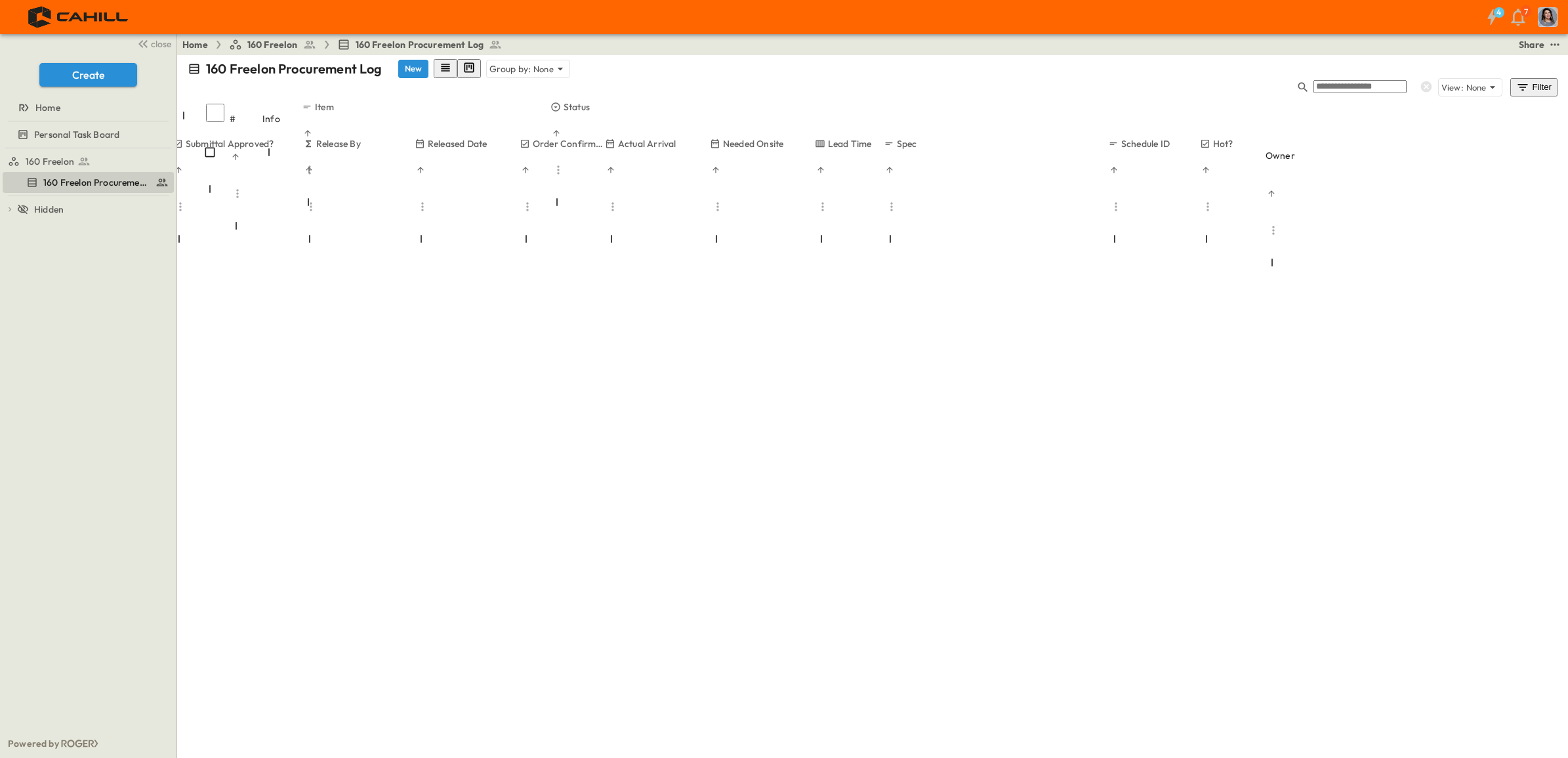
scroll to position [1394, 1024]
click at [1147, 200] on icon "Menu" at bounding box center [1141, 207] width 13 height 13
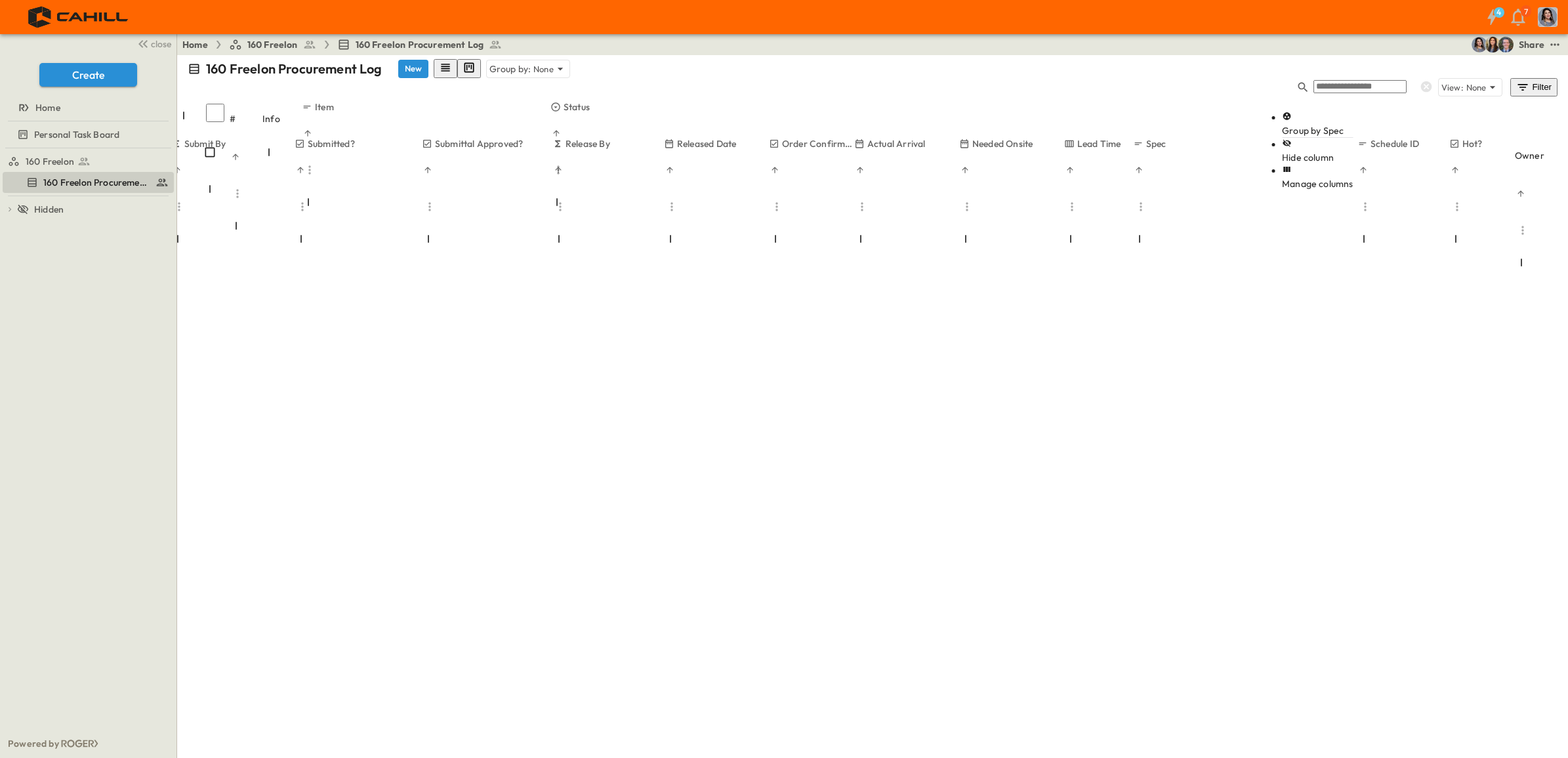
click at [1314, 125] on span "Group by Spec" at bounding box center [1312, 130] width 61 height 11
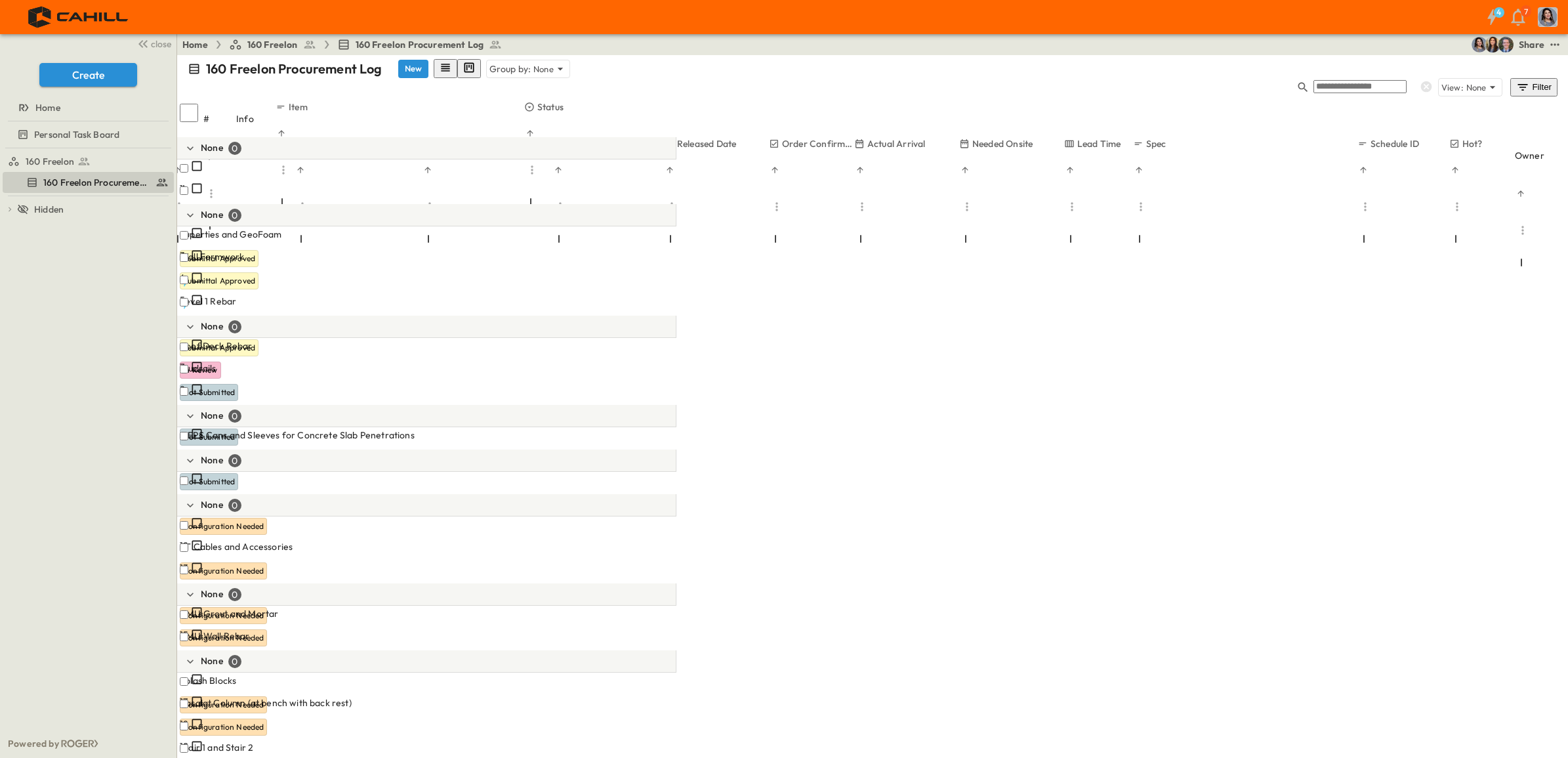
scroll to position [0, 748]
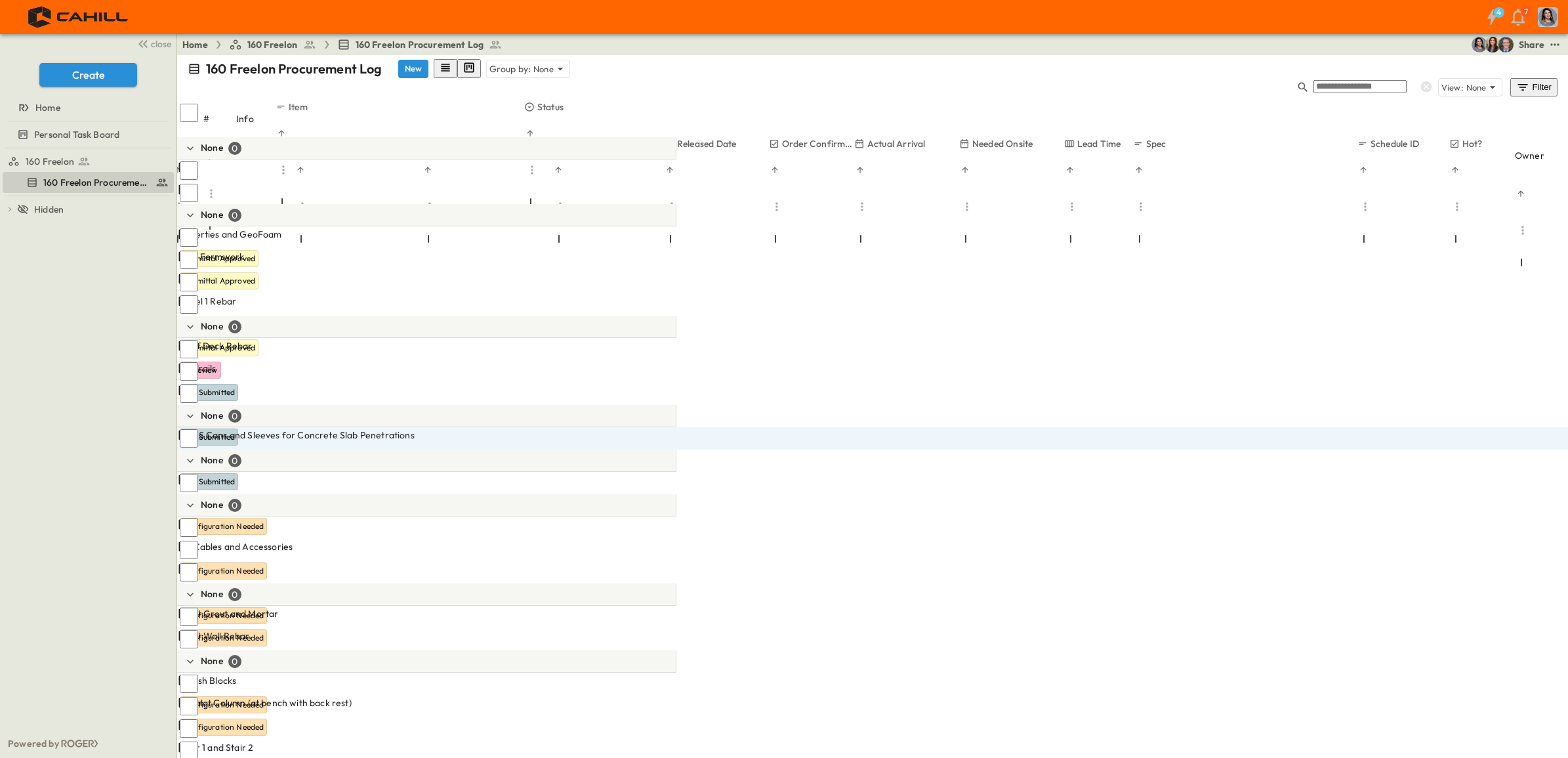
click at [380, 585] on div "CMU Masonry" at bounding box center [302, 591] width 243 height 13
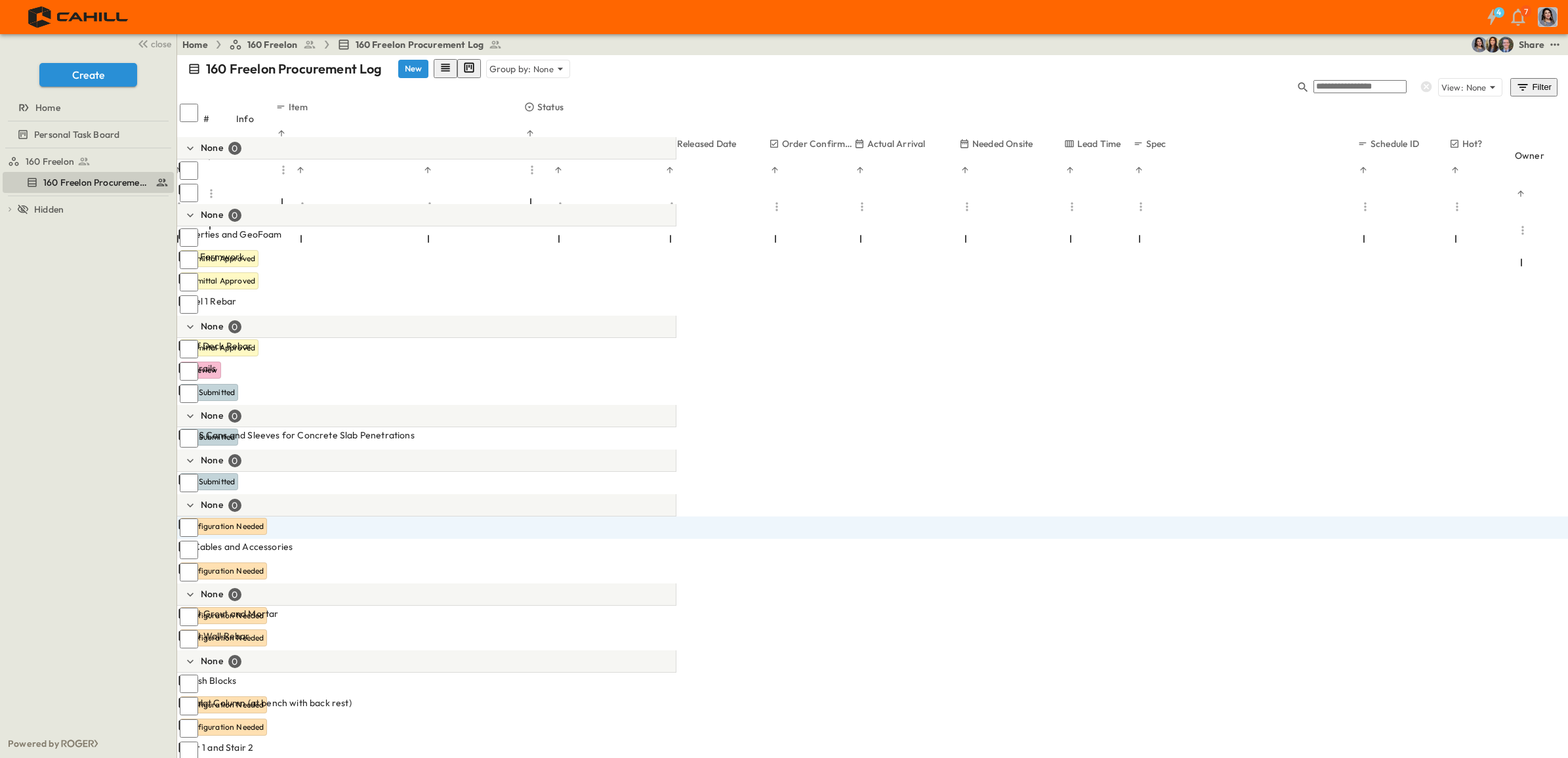
click at [270, 585] on input "**********" at bounding box center [223, 591] width 93 height 13
type input "**********"
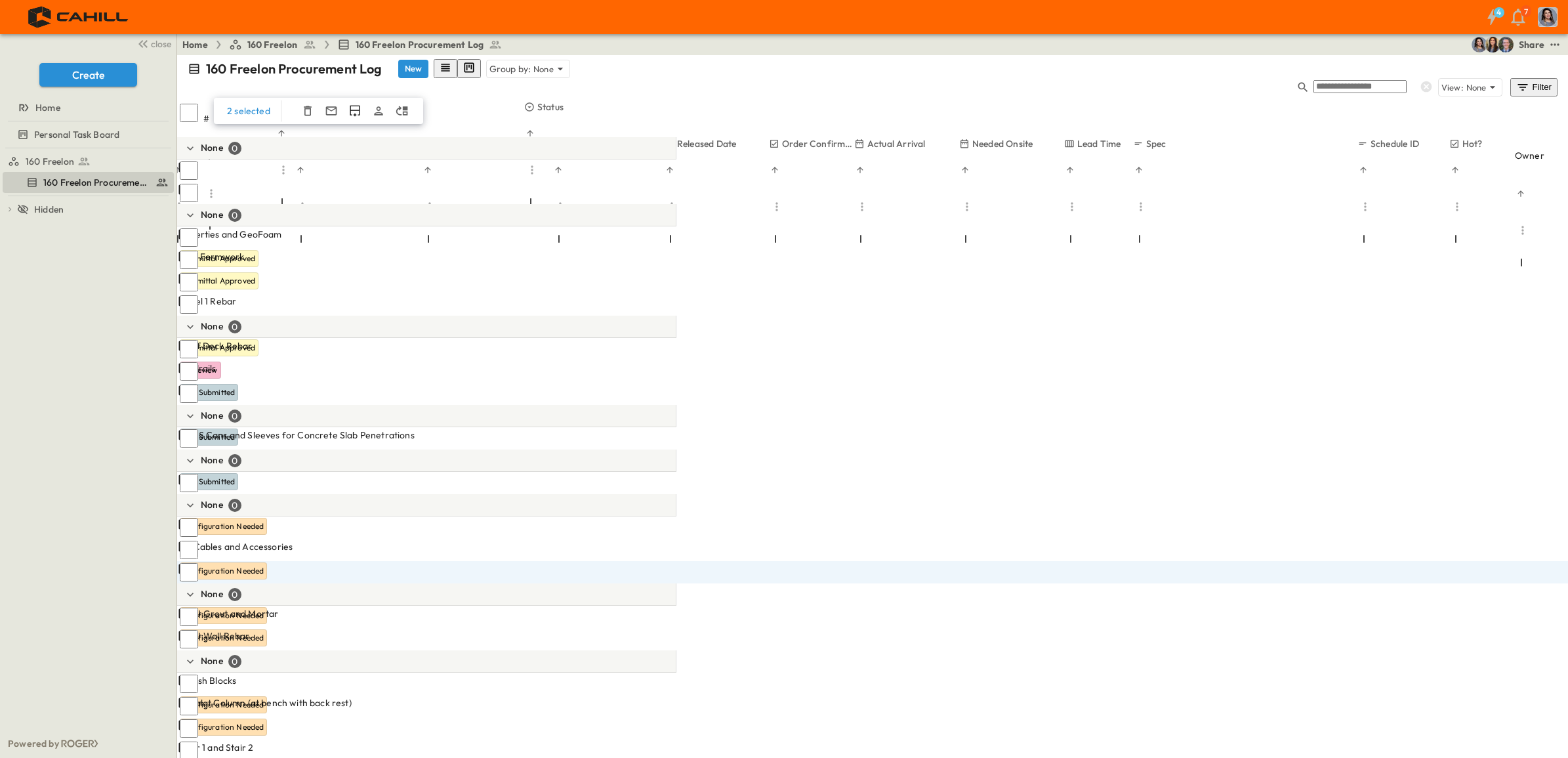
click at [304, 106] on icon "button" at bounding box center [308, 111] width 8 height 10
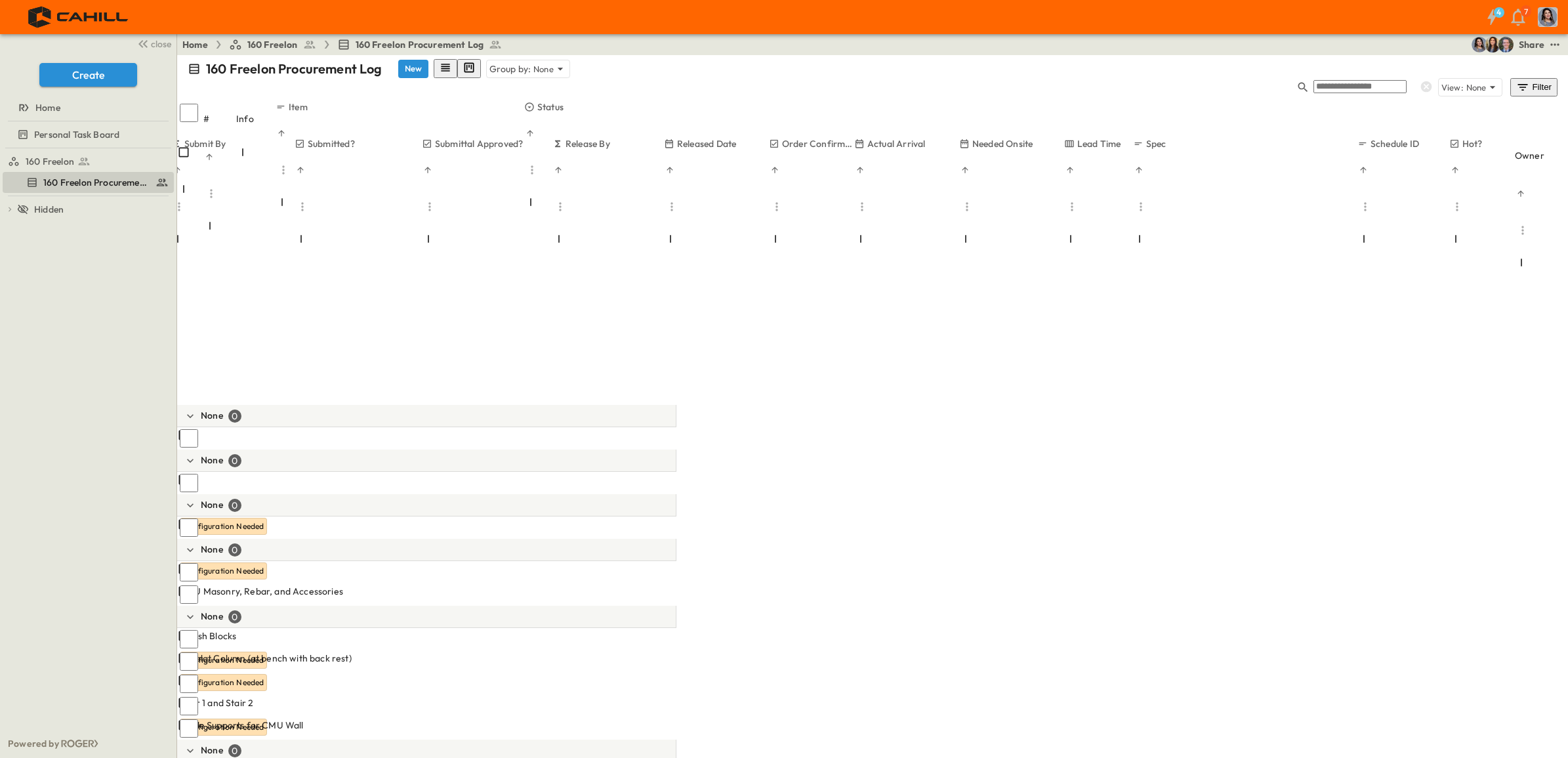
scroll to position [328, 748]
drag, startPoint x: 522, startPoint y: 90, endPoint x: 592, endPoint y: 85, distance: 70.2
click at [592, 187] on div at bounding box center [434, 205] width 319 height 36
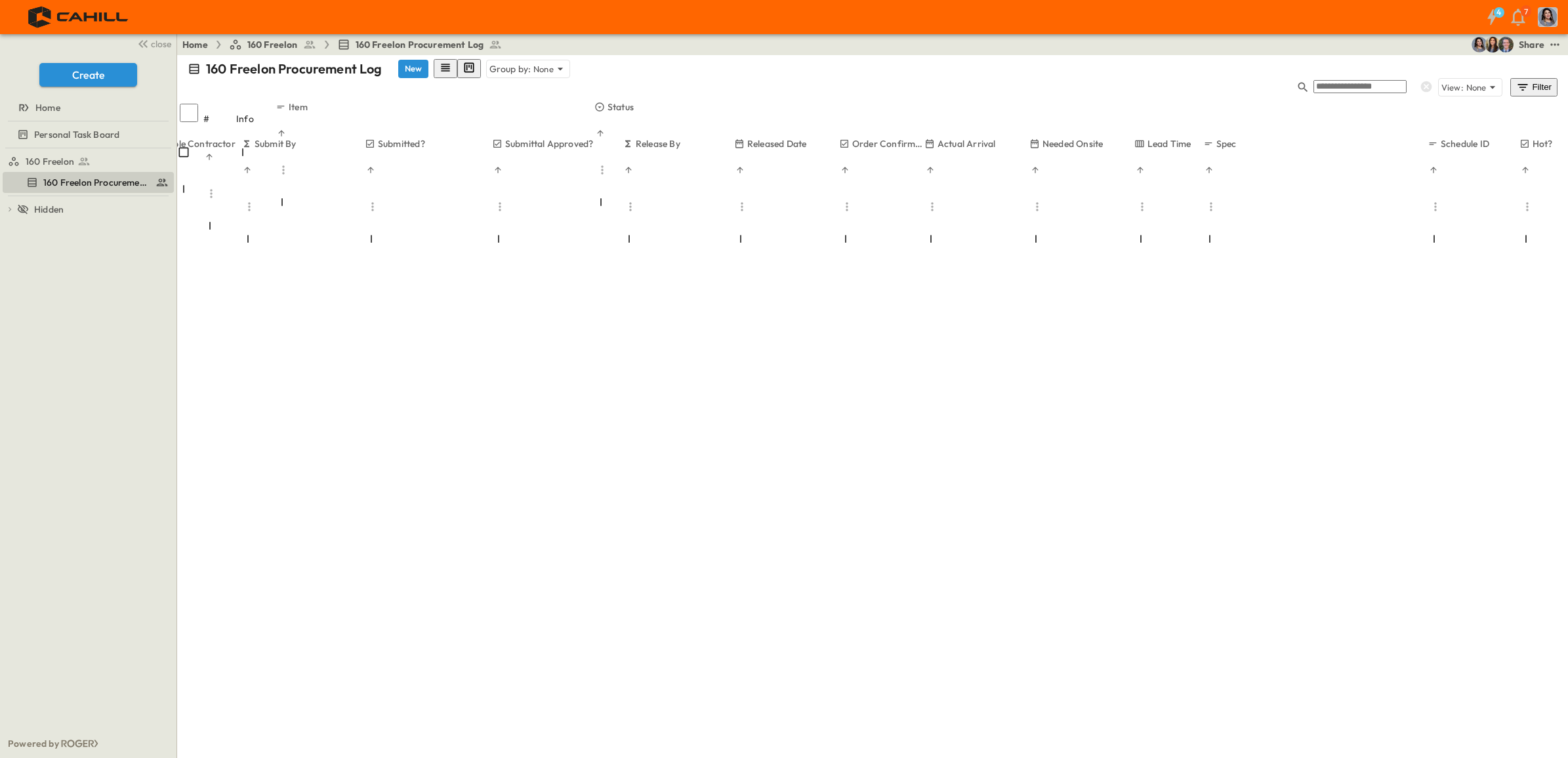
scroll to position [820, 748]
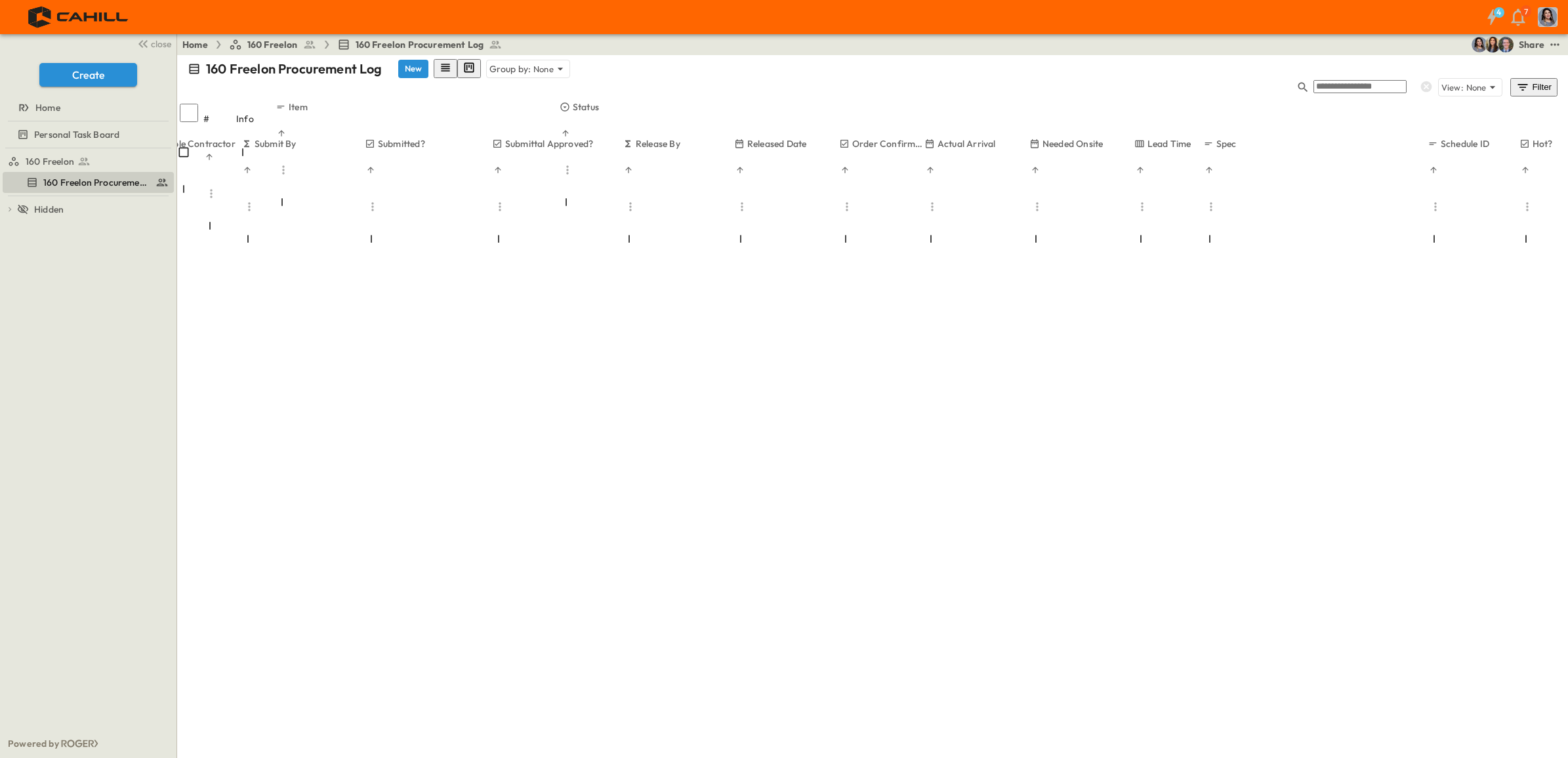
drag, startPoint x: 594, startPoint y: 94, endPoint x: 560, endPoint y: 96, distance: 34.1
click at [560, 187] on div at bounding box center [417, 205] width 284 height 36
